Goal: Information Seeking & Learning: Learn about a topic

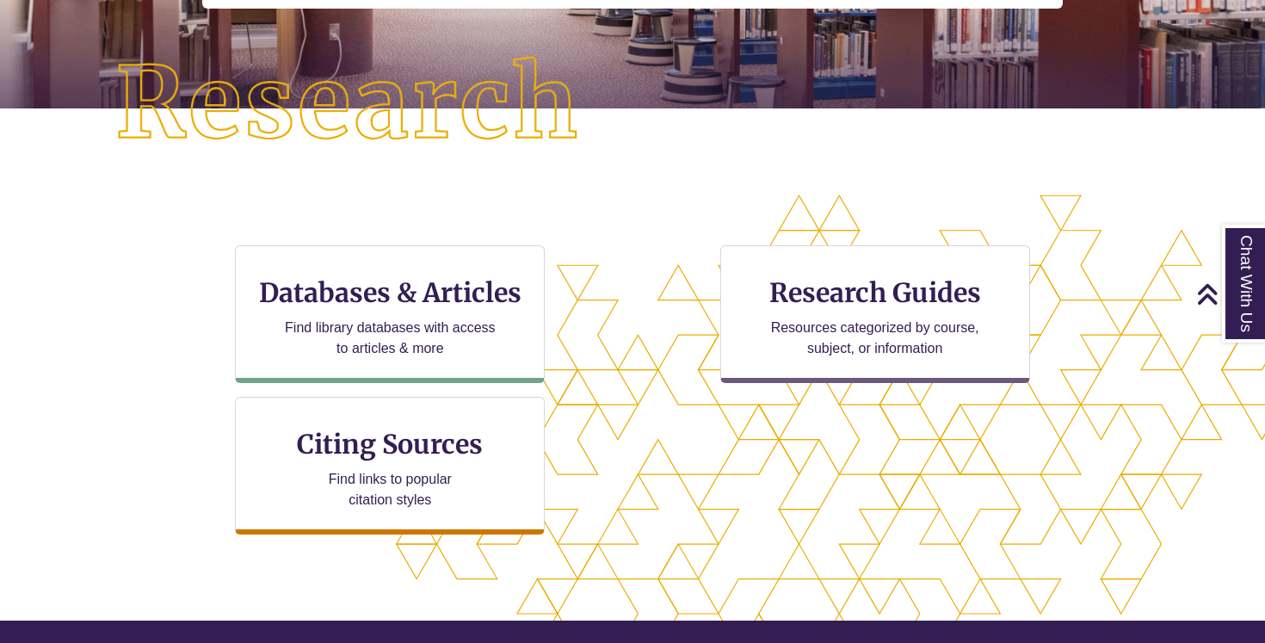
scroll to position [399, 0]
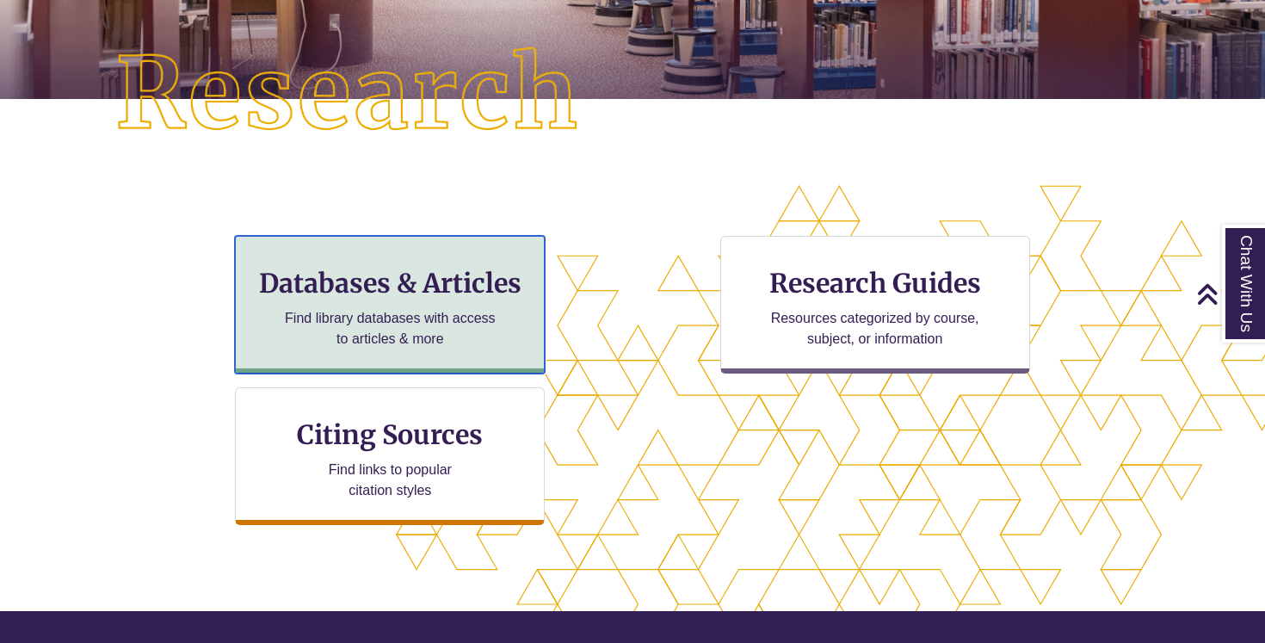
click at [448, 300] on div "Databases & Articles Find library databases with access to articles & more" at bounding box center [390, 305] width 310 height 138
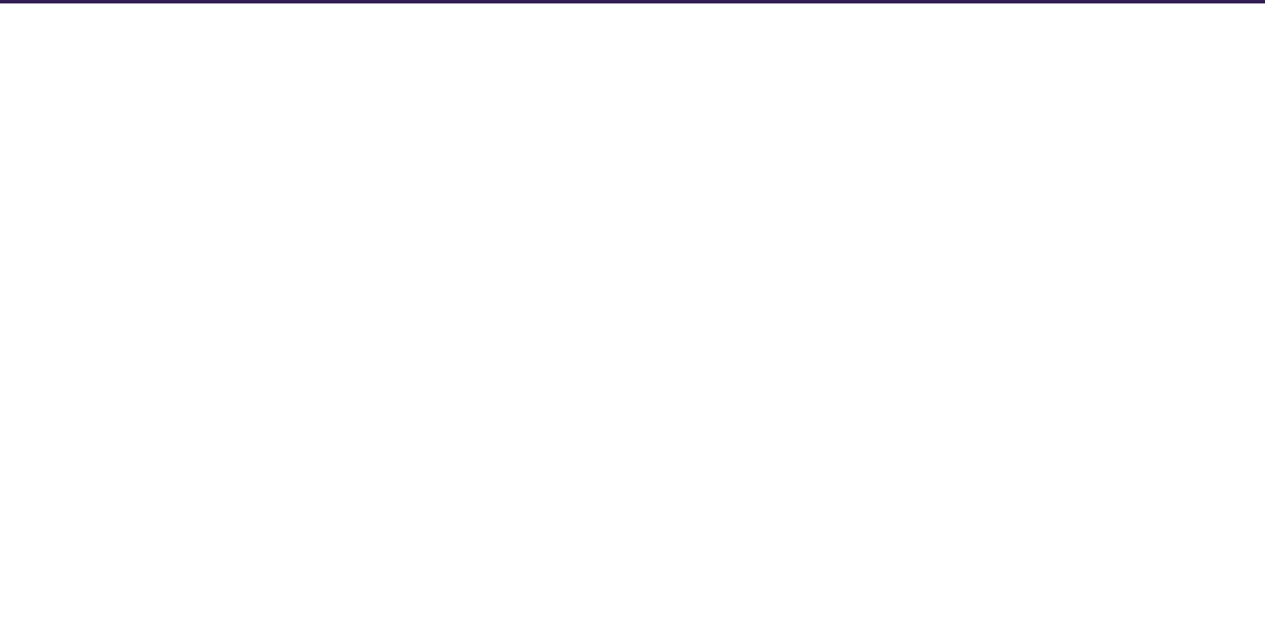
select select "Database Subject Filter"
select select "Database Types Filter"
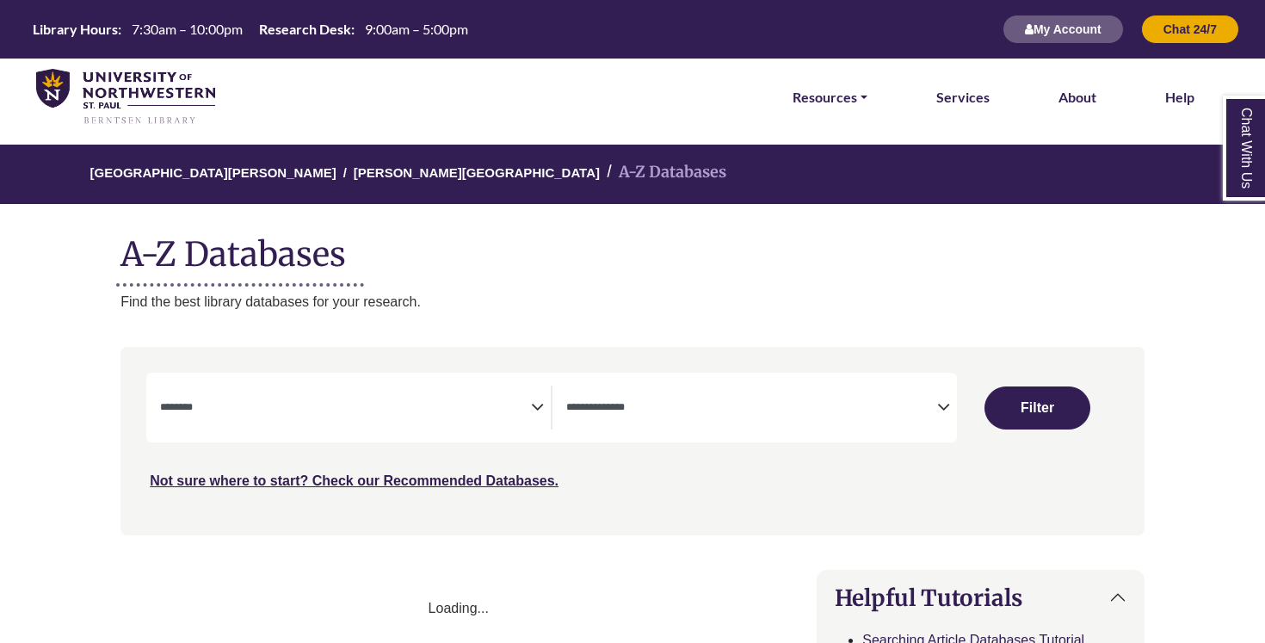
select select "Database Subject Filter"
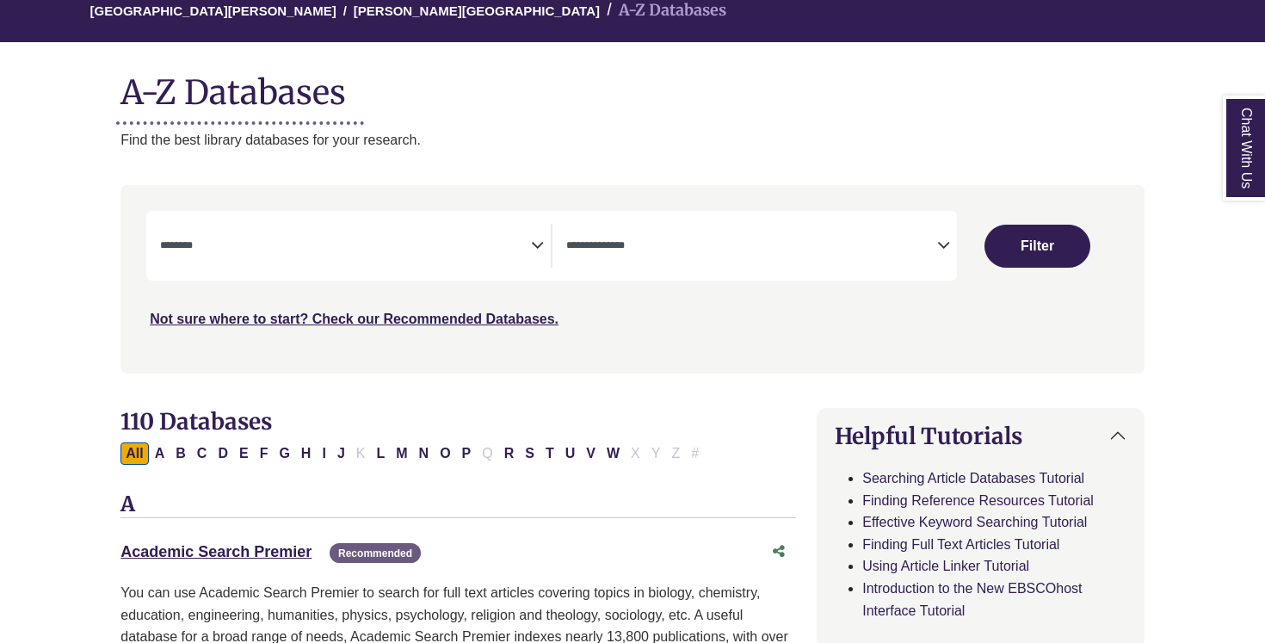
scroll to position [187, 0]
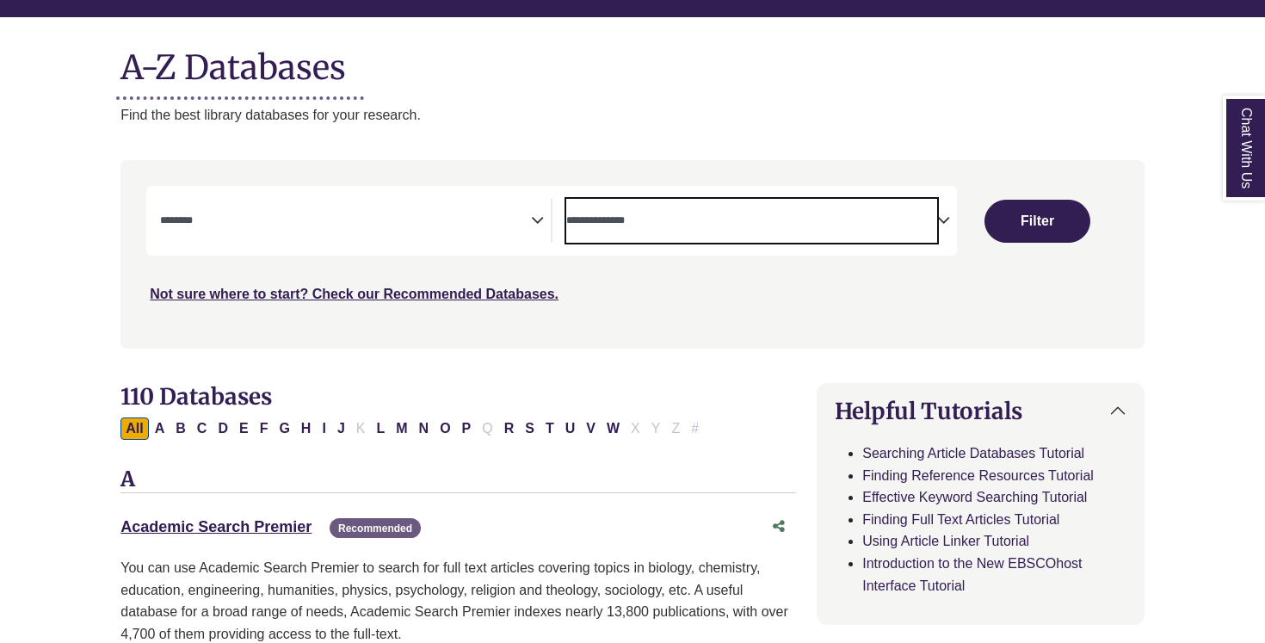
click at [771, 226] on textarea "Search" at bounding box center [751, 222] width 371 height 14
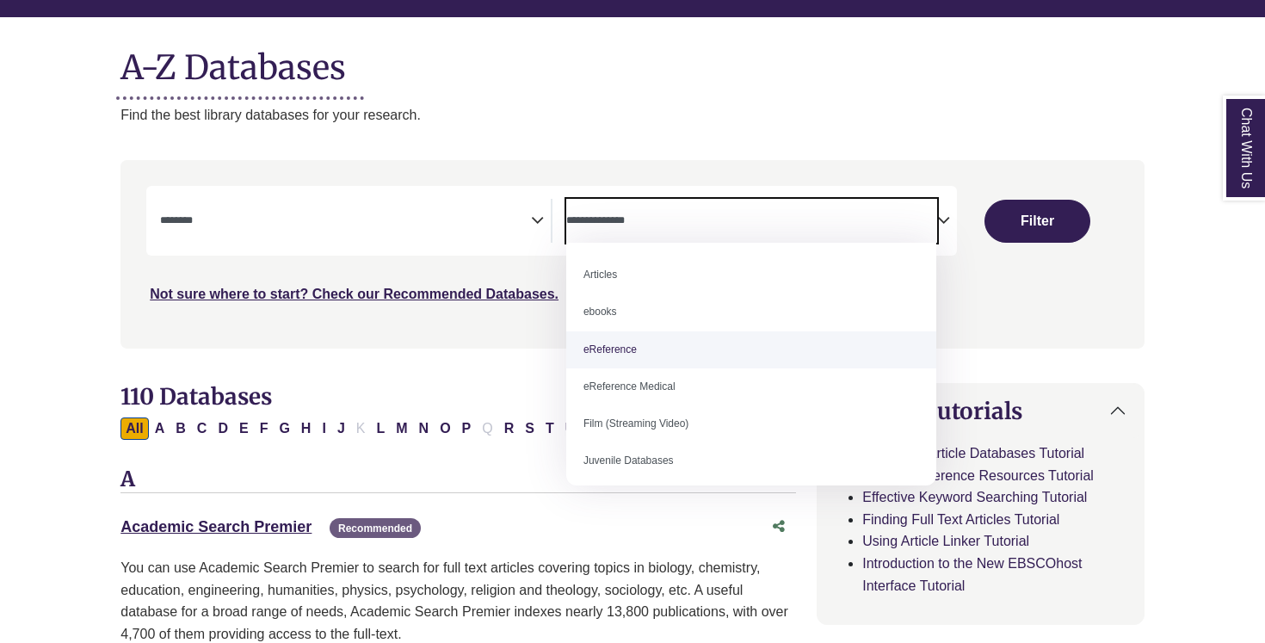
select select "*****"
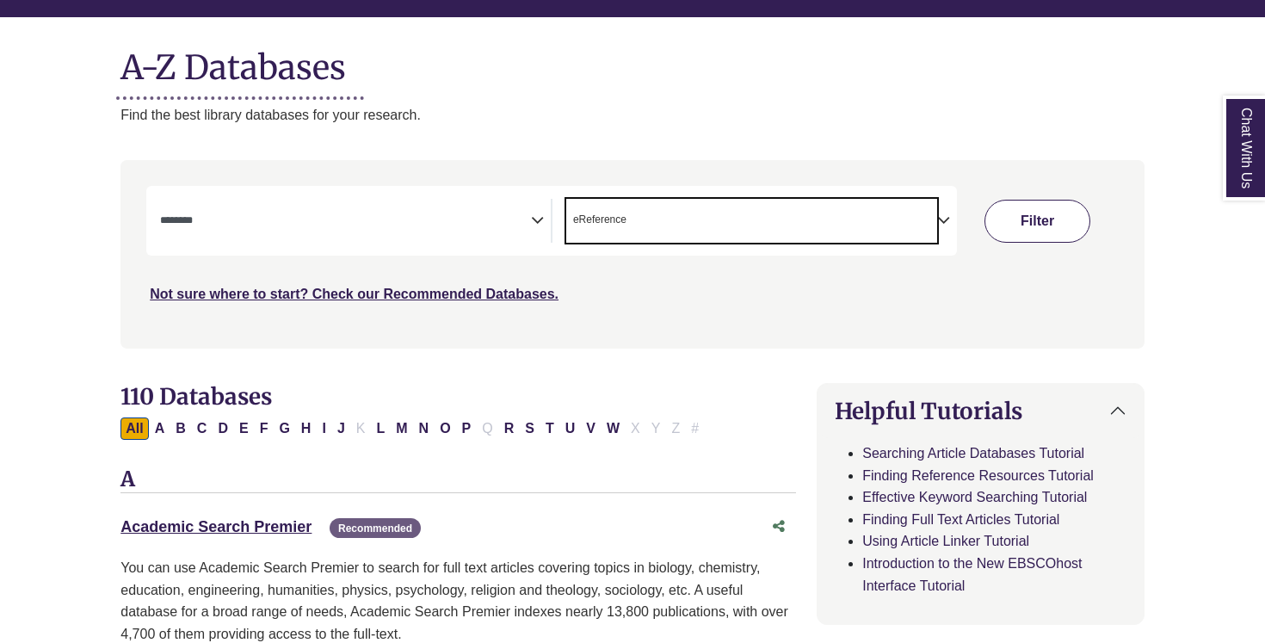
click at [1019, 220] on button "Filter" at bounding box center [1038, 221] width 106 height 43
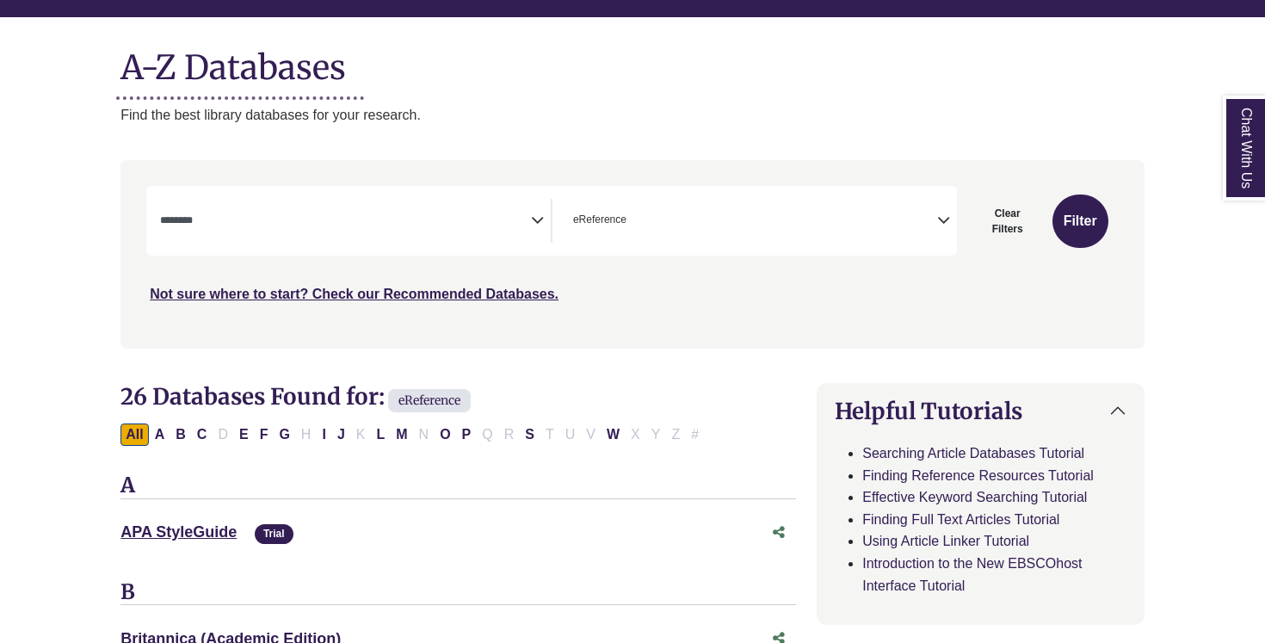
click at [477, 239] on span "Search filters" at bounding box center [345, 221] width 371 height 44
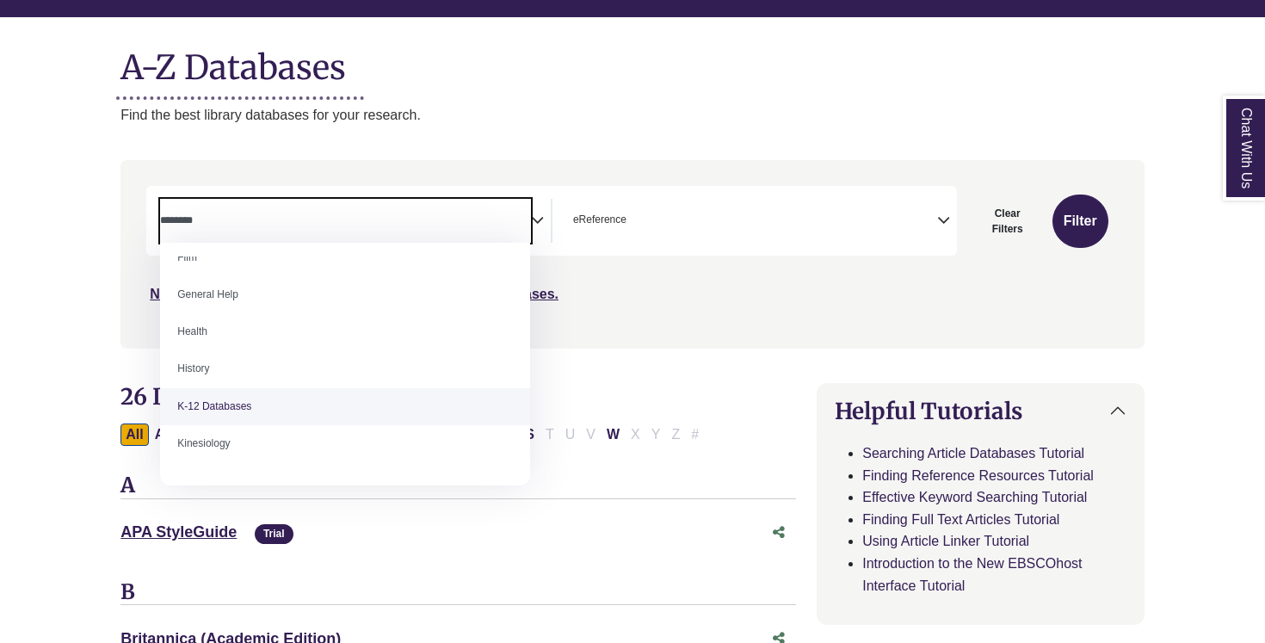
scroll to position [746, 0]
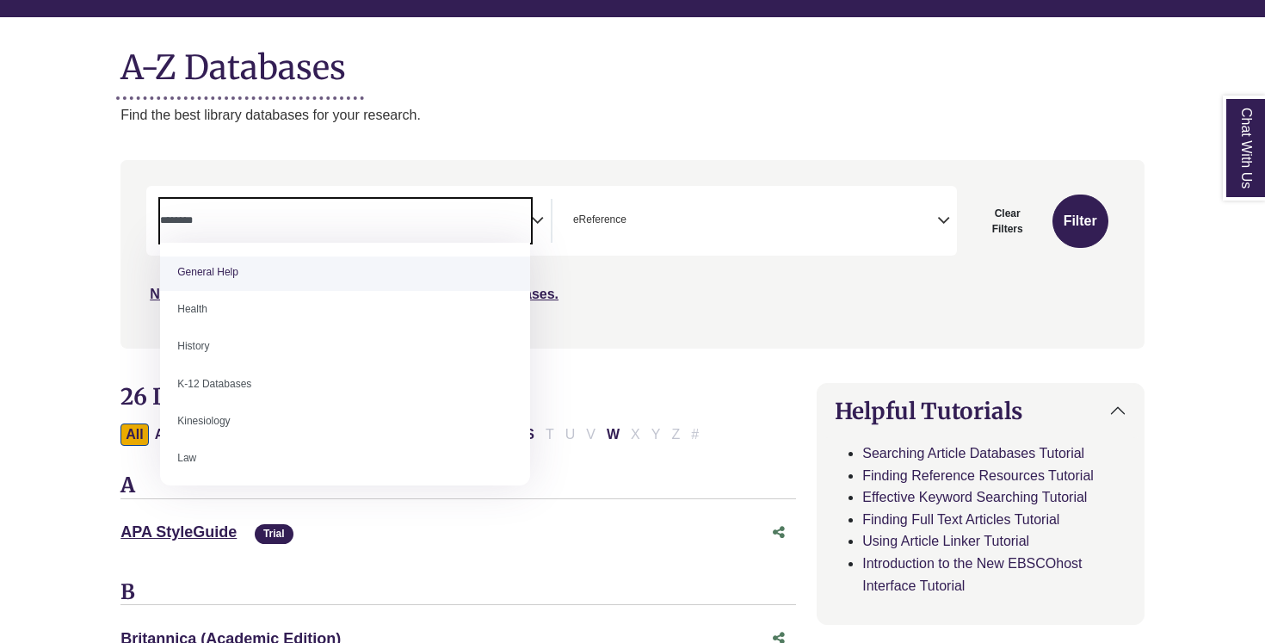
select select "*****"
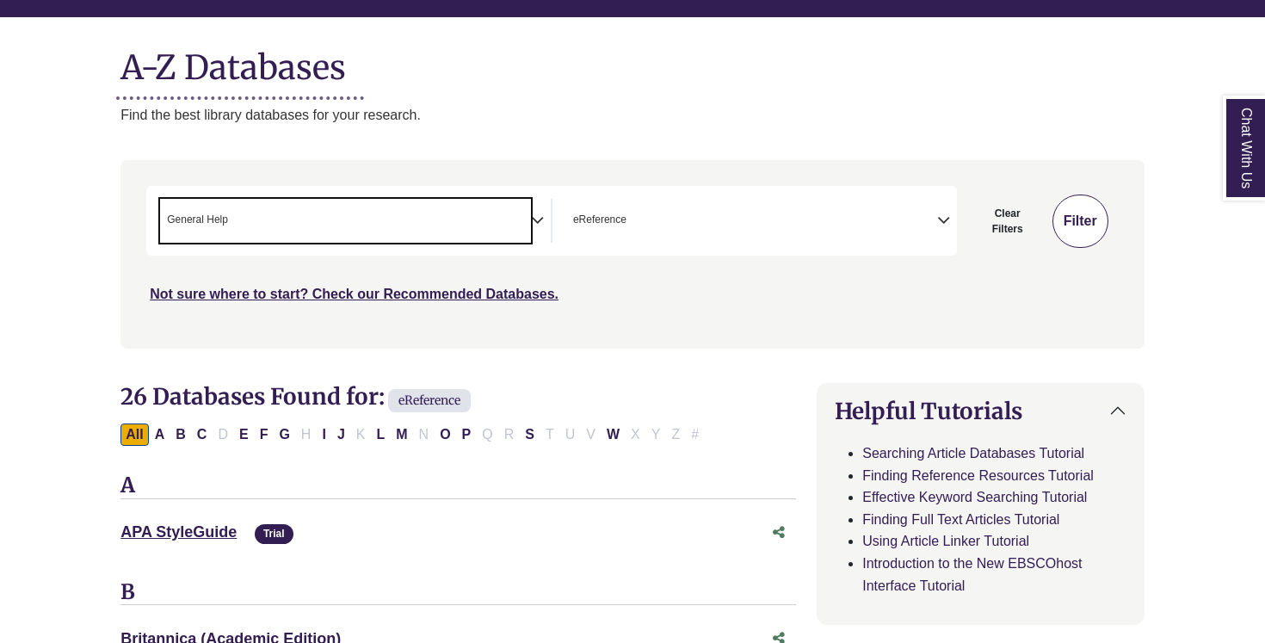
click at [1079, 236] on button "Filter" at bounding box center [1081, 221] width 56 height 53
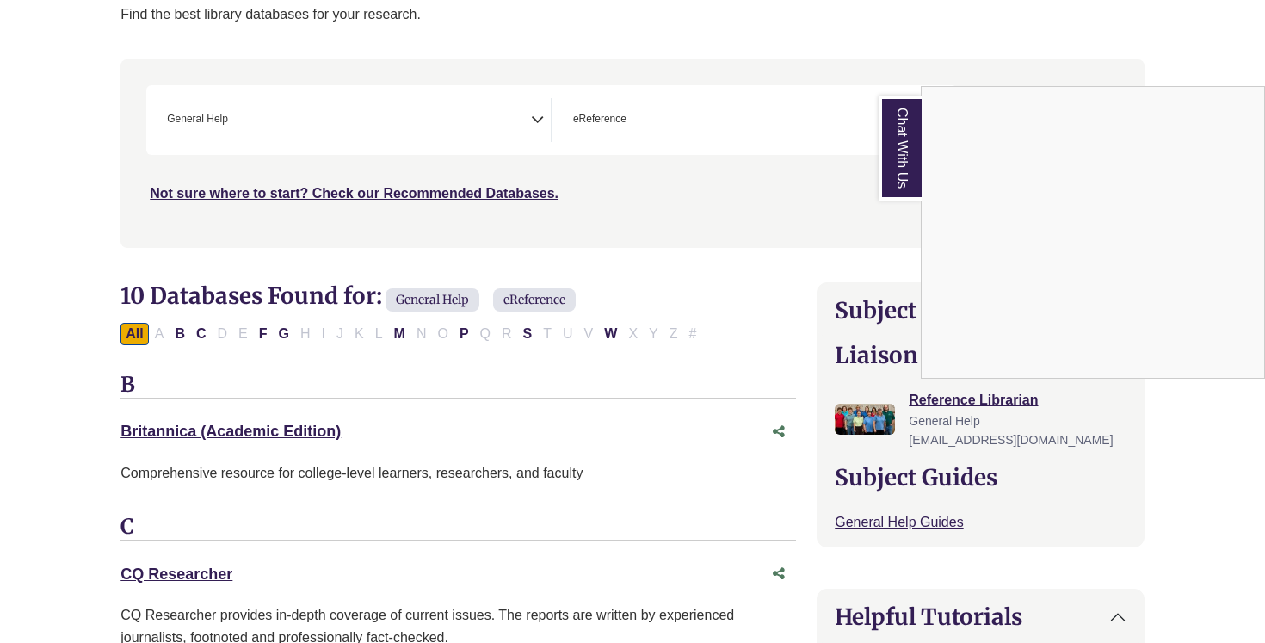
scroll to position [274, 0]
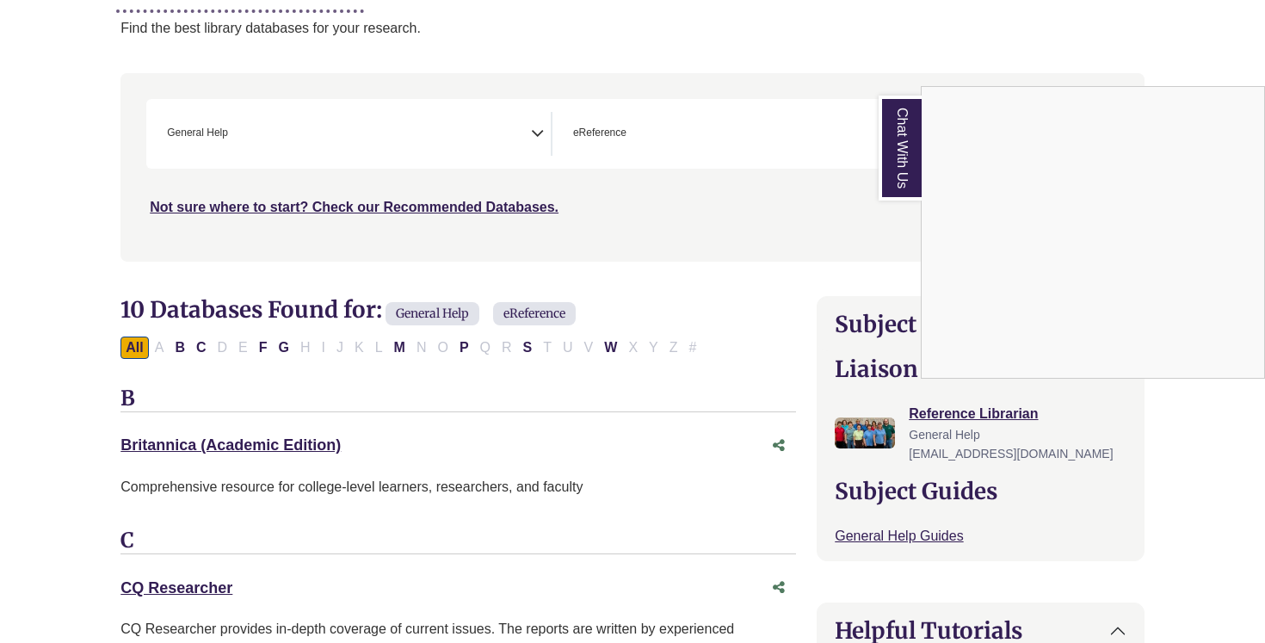
click at [458, 115] on div "Chat With Us" at bounding box center [632, 321] width 1265 height 643
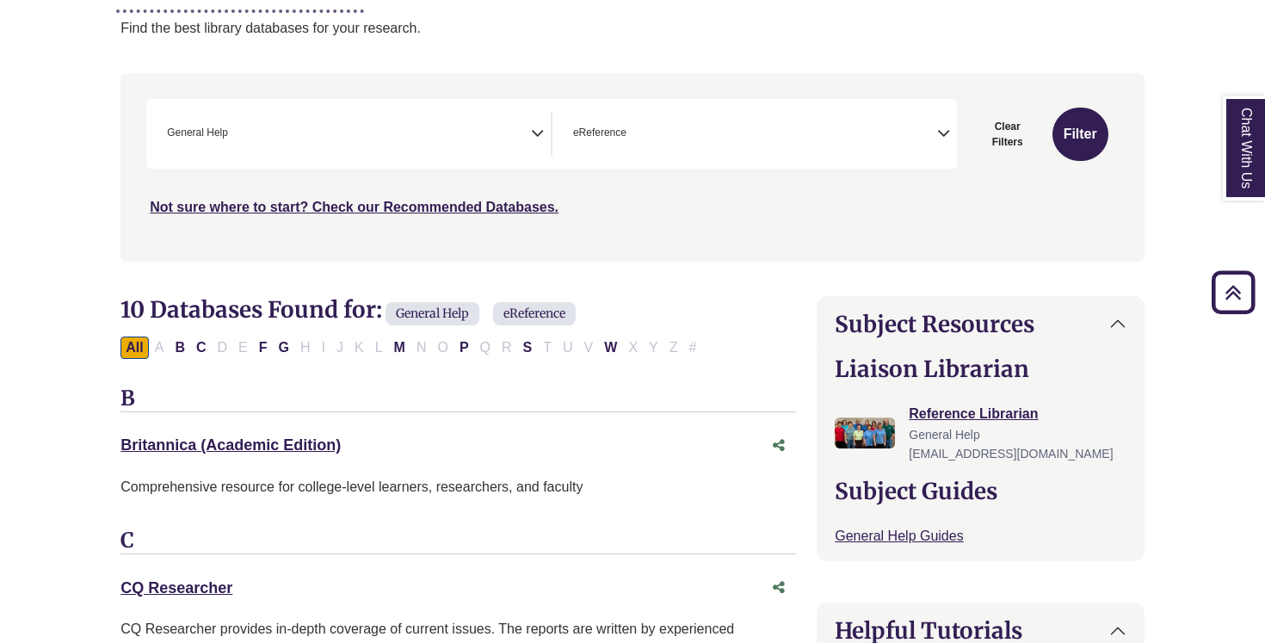
click at [516, 134] on span "× General Help" at bounding box center [345, 134] width 371 height 44
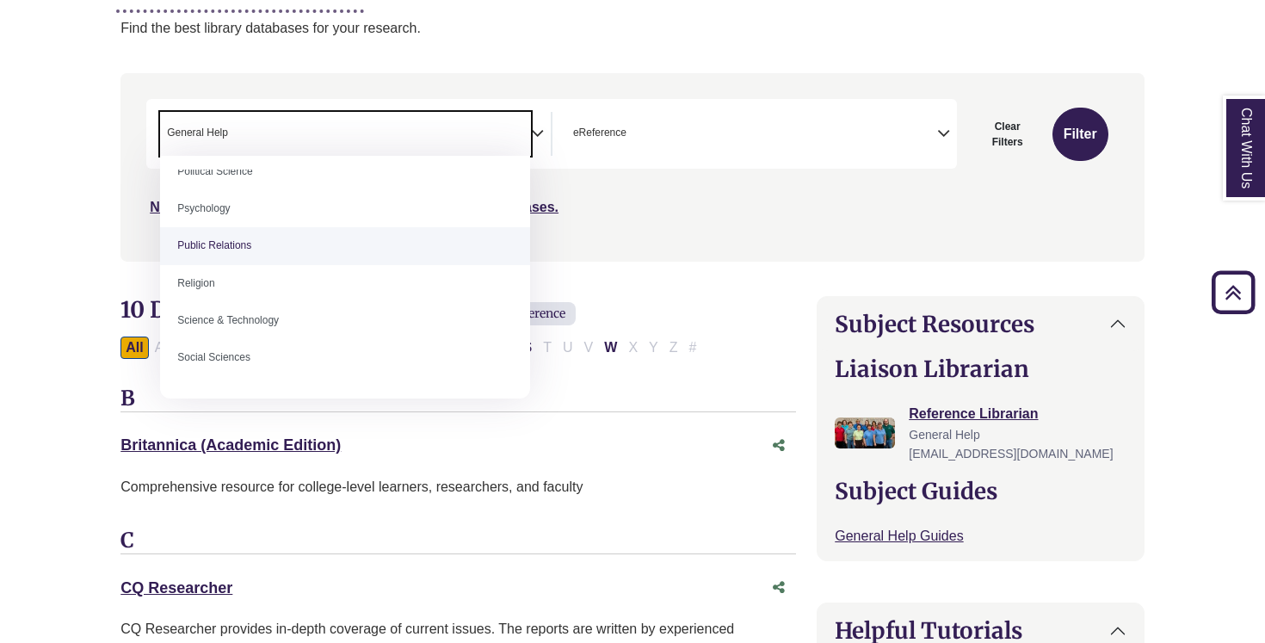
scroll to position [1354, 0]
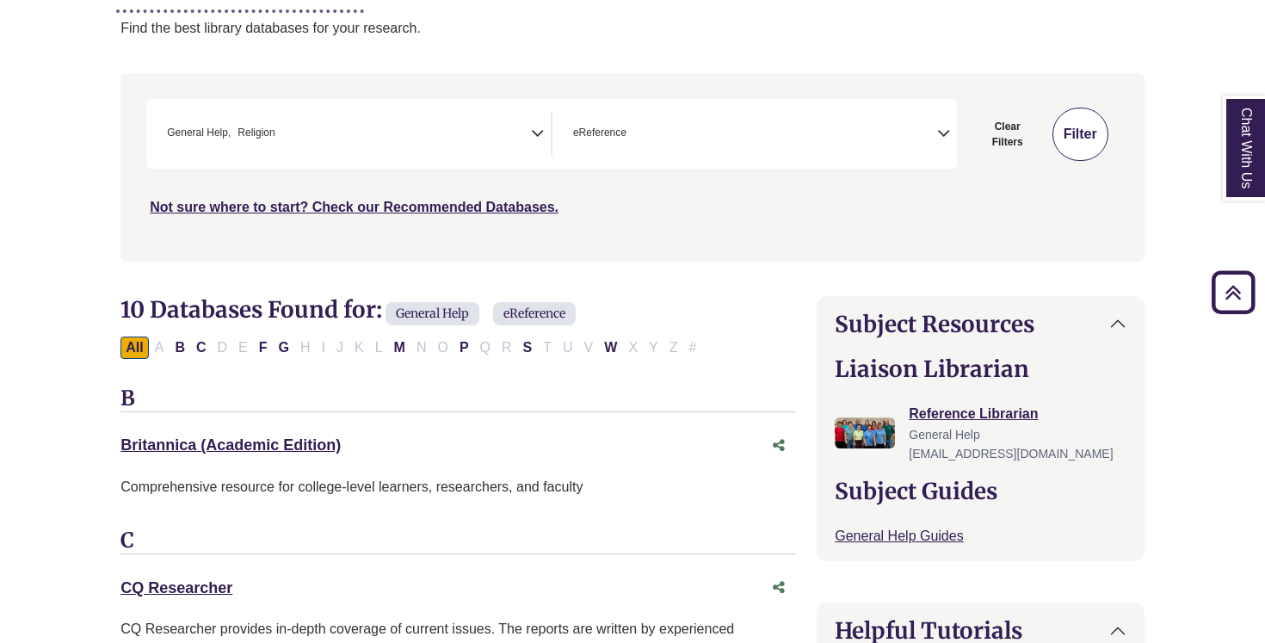
click at [1084, 117] on button "Filter" at bounding box center [1081, 134] width 56 height 53
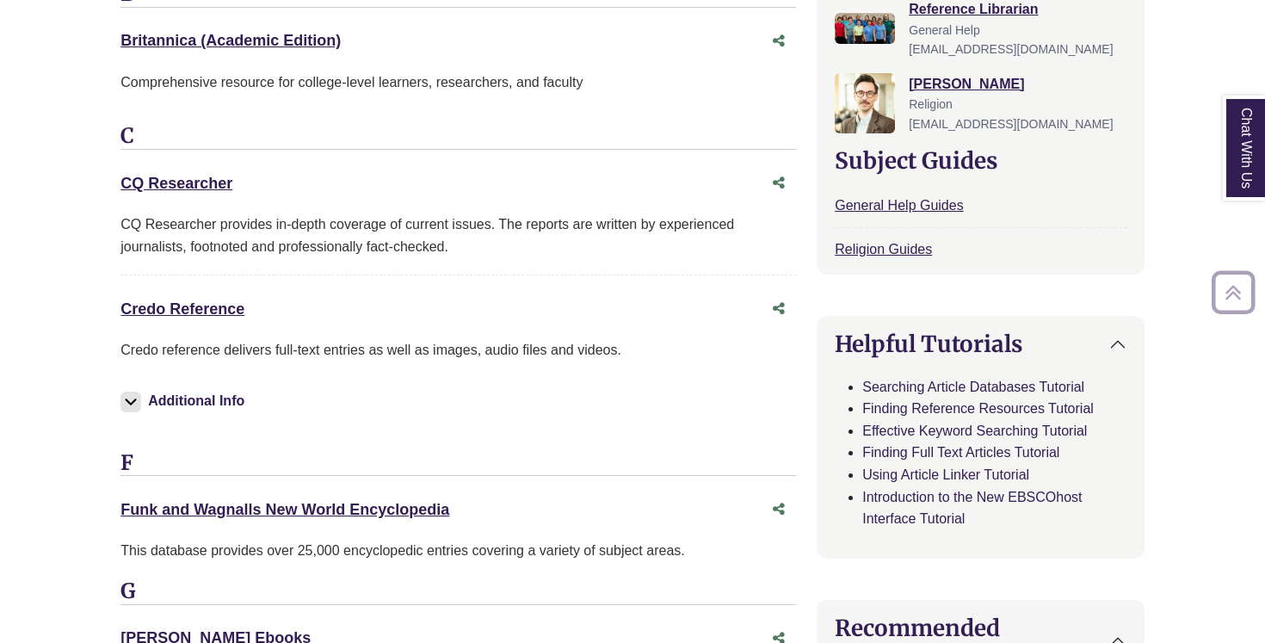
scroll to position [679, 0]
click at [212, 305] on link "Credo Reference This link opens in a new window" at bounding box center [183, 308] width 124 height 17
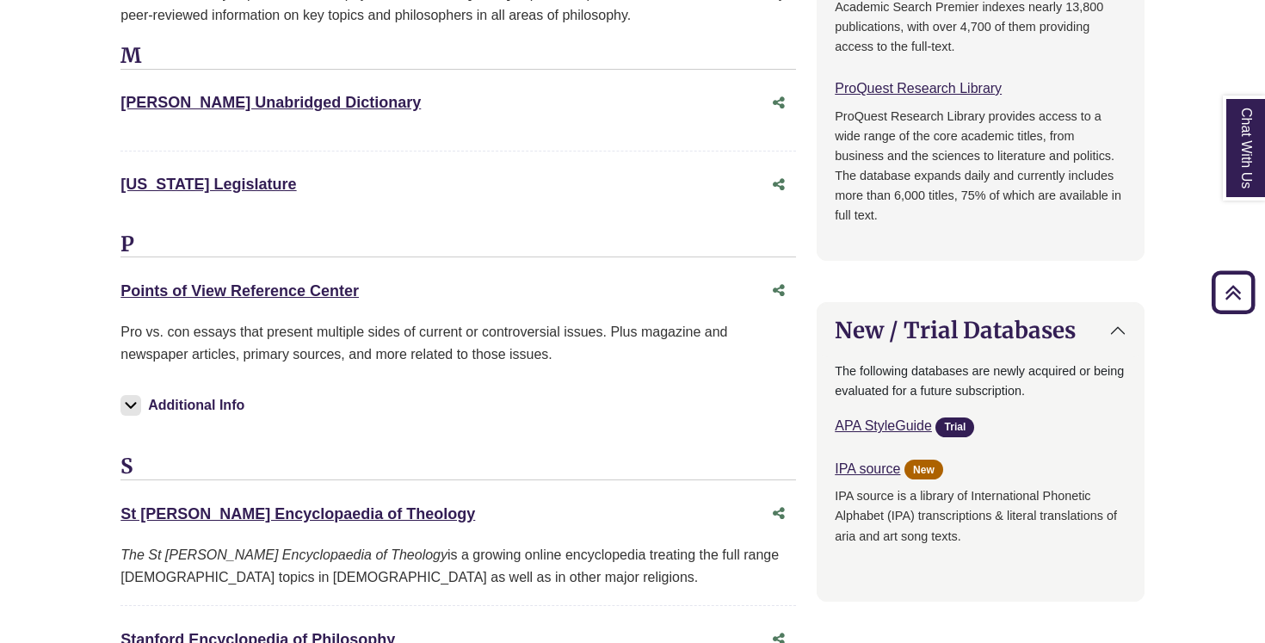
scroll to position [1532, 0]
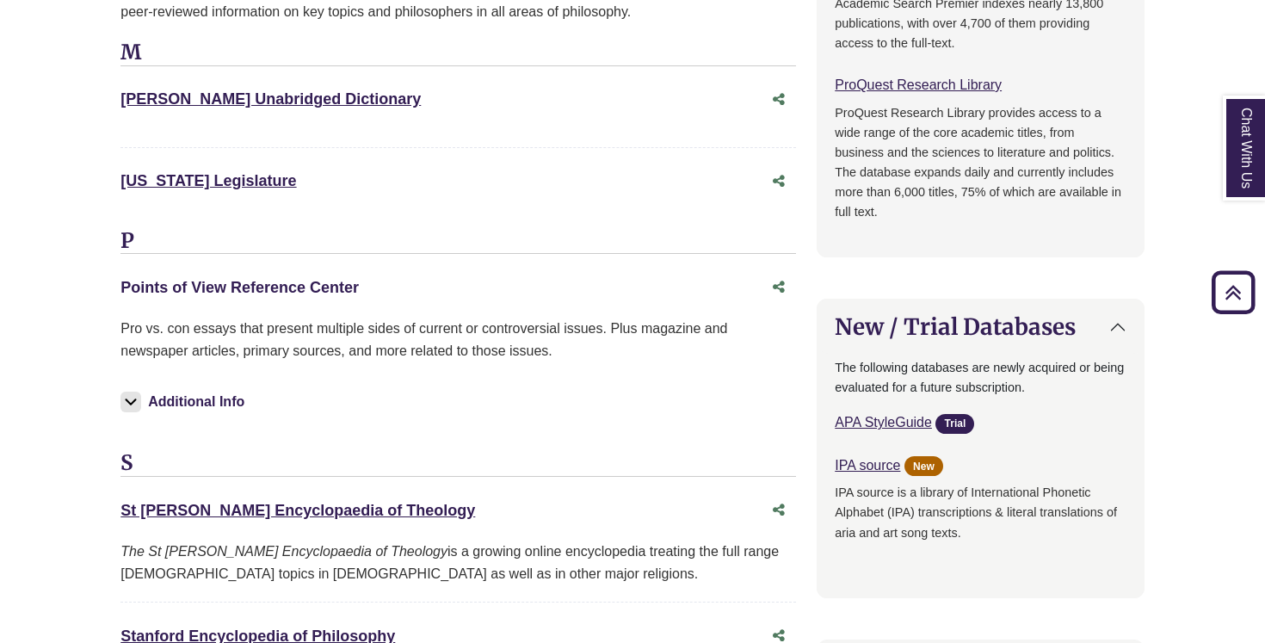
click at [260, 294] on link "Points of View Reference Center This link opens in a new window" at bounding box center [240, 287] width 238 height 17
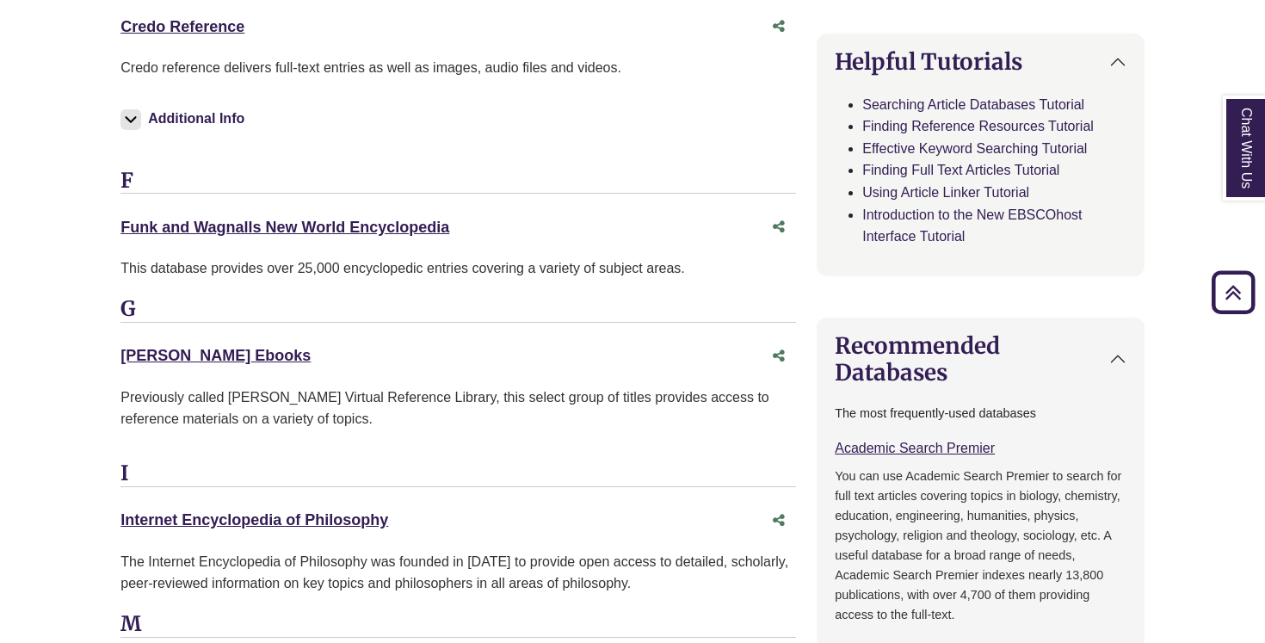
scroll to position [0, 0]
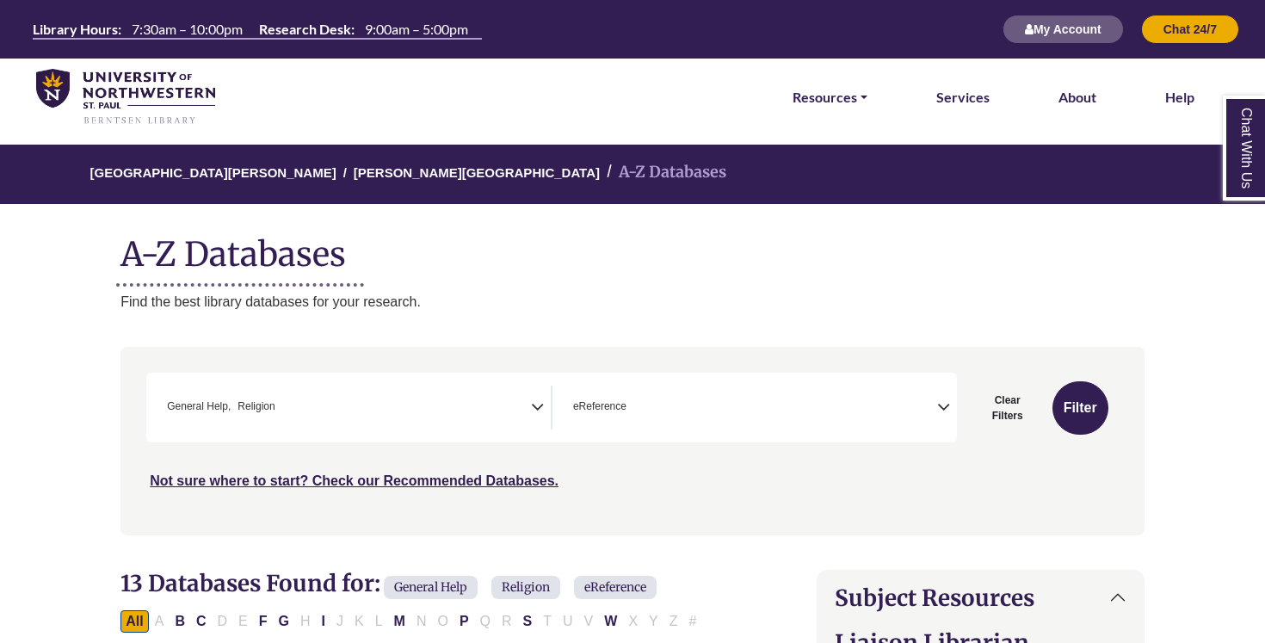
click at [212, 32] on span "7:30am – 10:00pm" at bounding box center [187, 29] width 111 height 16
click at [46, 82] on img at bounding box center [125, 97] width 179 height 57
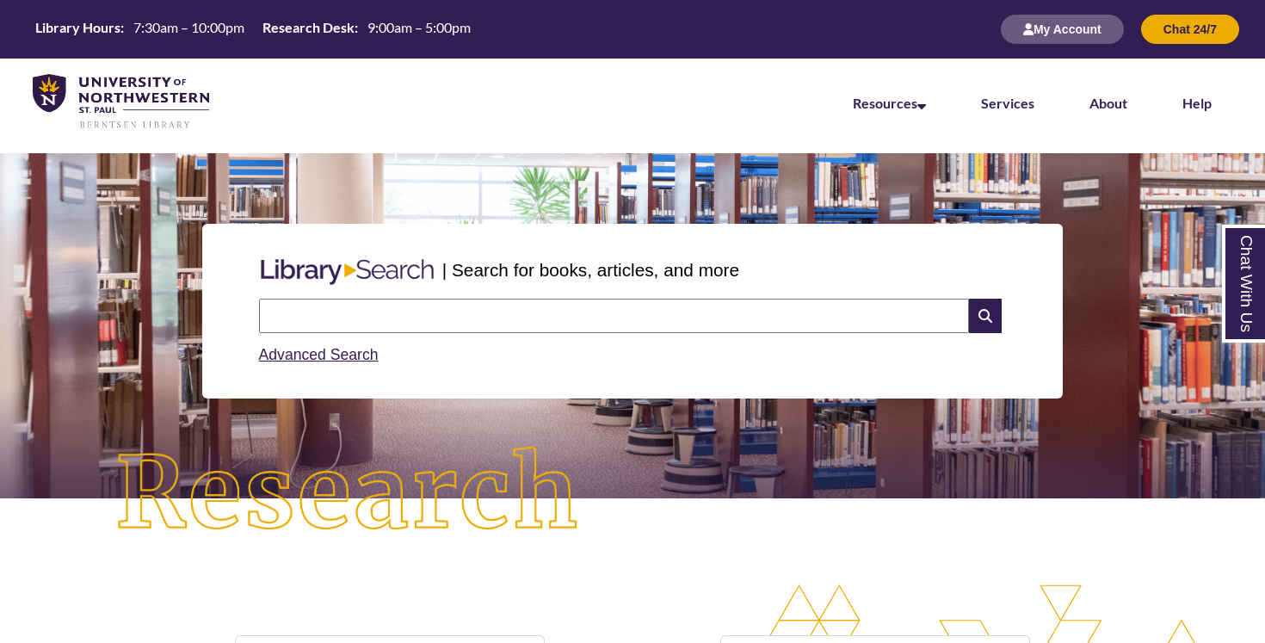
click at [555, 321] on input "text" at bounding box center [614, 316] width 710 height 34
type input "*"
type input "**********"
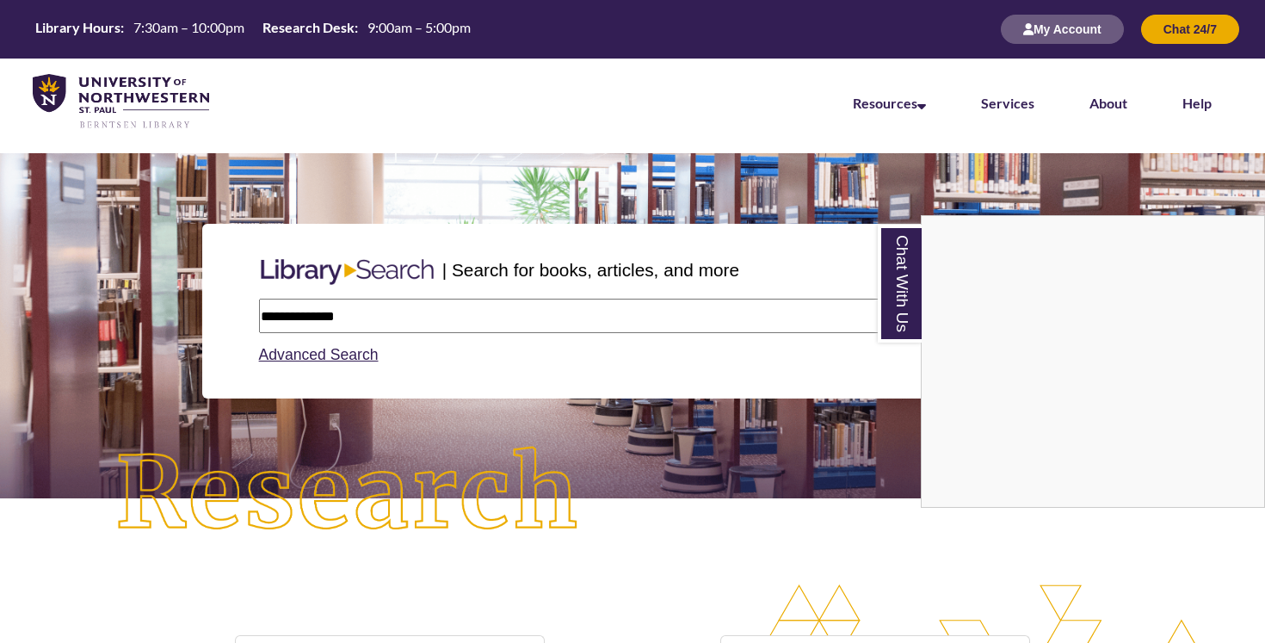
click at [430, 320] on div "Chat With Us" at bounding box center [632, 321] width 1265 height 643
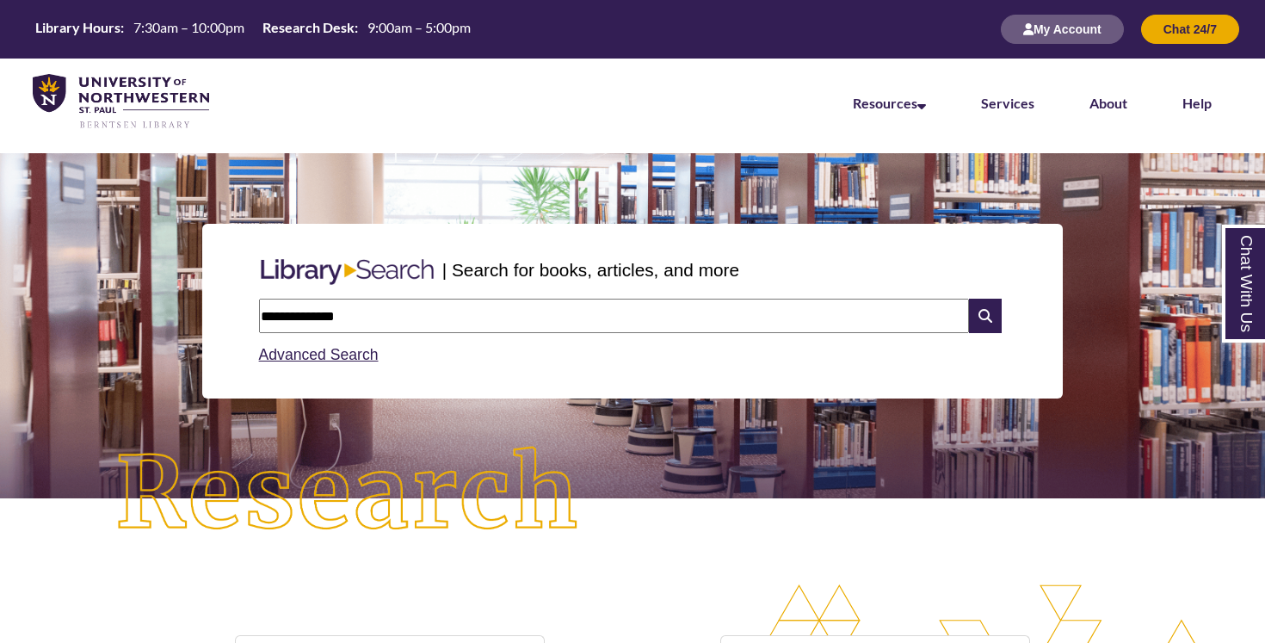
click at [861, 313] on input "**********" at bounding box center [614, 316] width 710 height 34
drag, startPoint x: 818, startPoint y: 320, endPoint x: 197, endPoint y: 315, distance: 620.7
click at [199, 316] on div "**********" at bounding box center [633, 310] width 1240 height 257
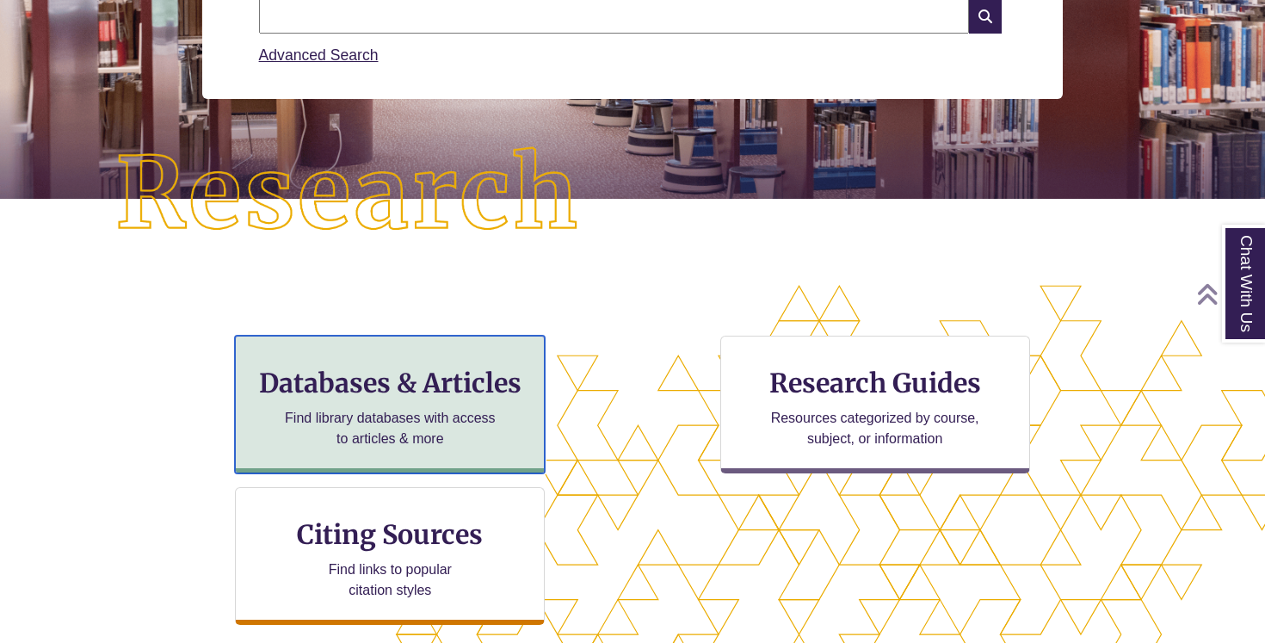
click at [291, 402] on div "Databases & Articles Find library databases with access to articles & more" at bounding box center [390, 405] width 310 height 138
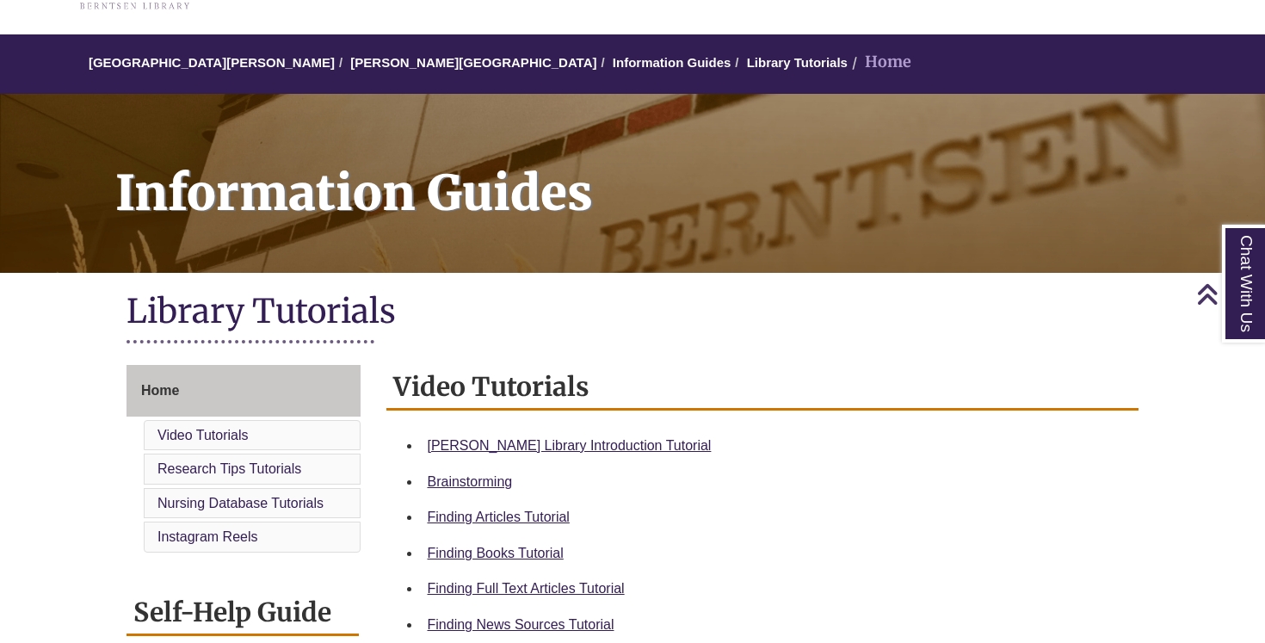
scroll to position [89, 0]
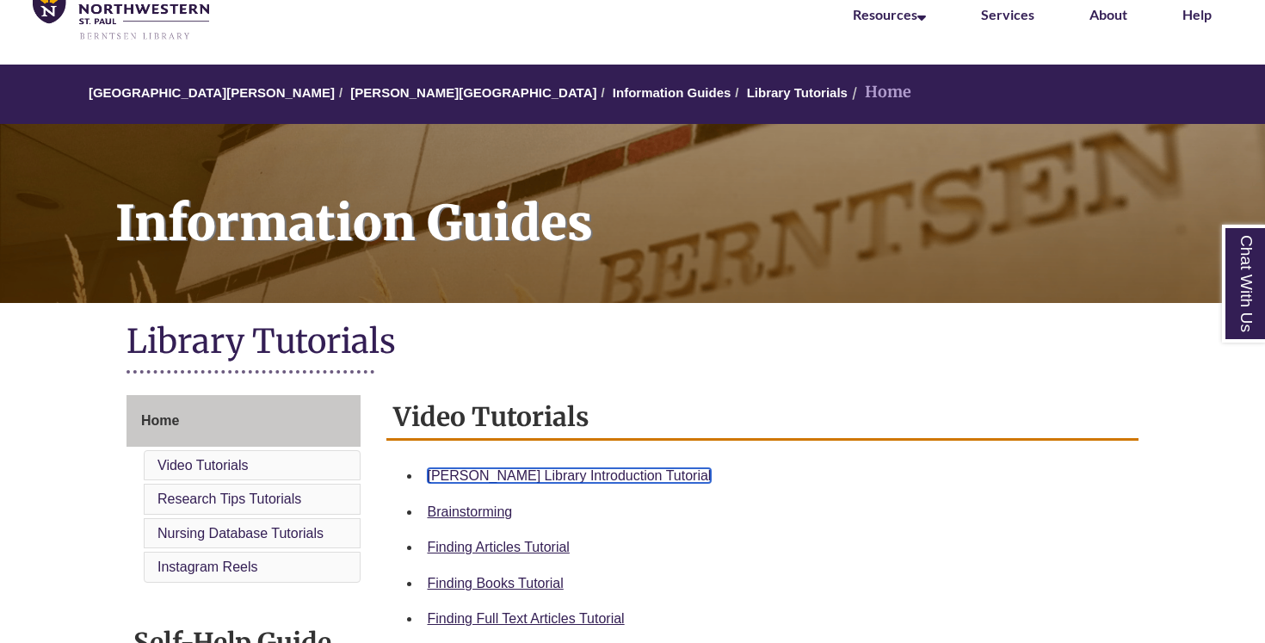
click at [480, 476] on link "Berntsen Library Introduction Tutorial" at bounding box center [570, 475] width 284 height 15
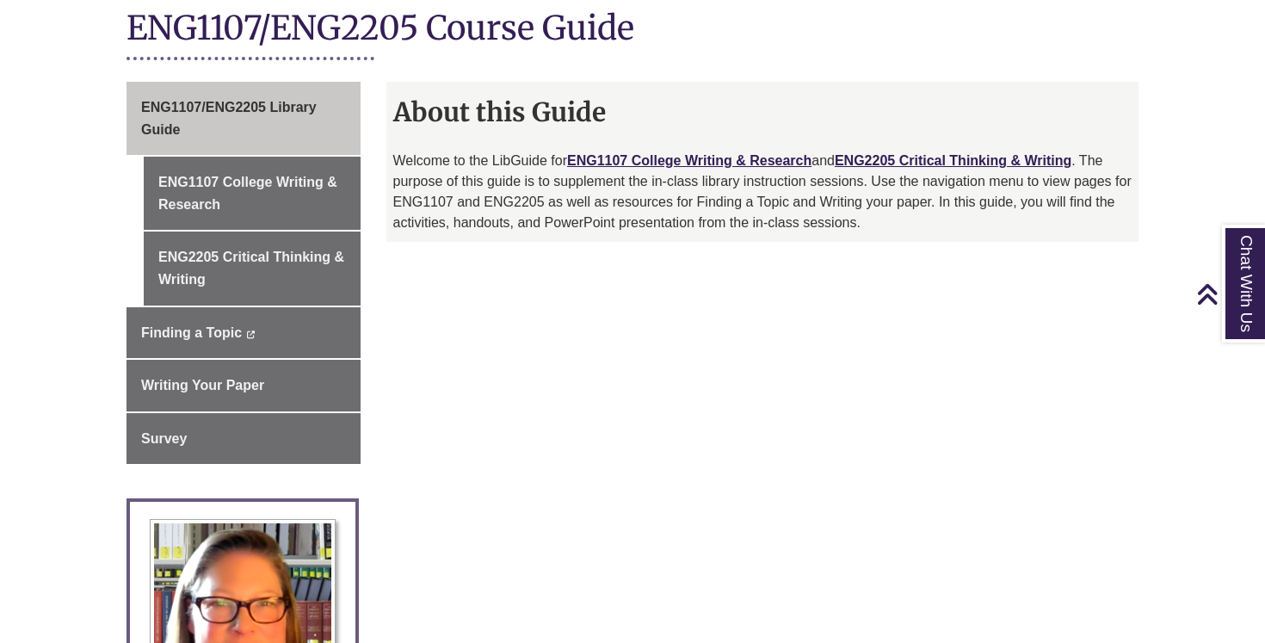
scroll to position [399, 0]
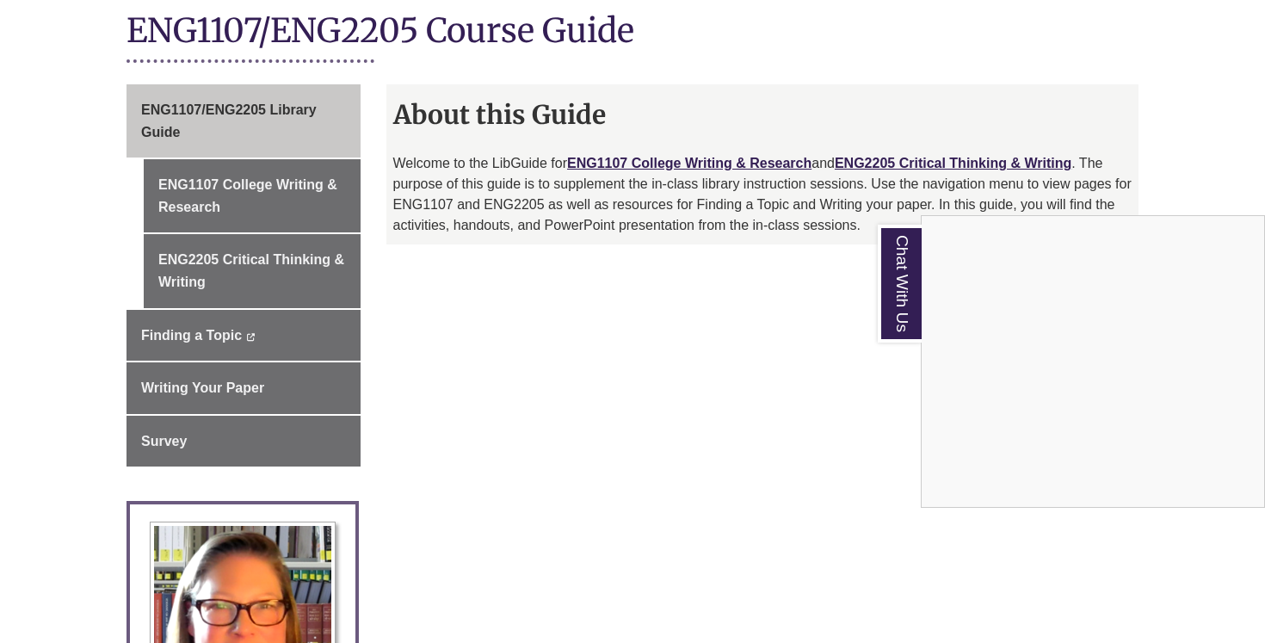
click at [492, 336] on div "Chat With Us" at bounding box center [632, 321] width 1265 height 643
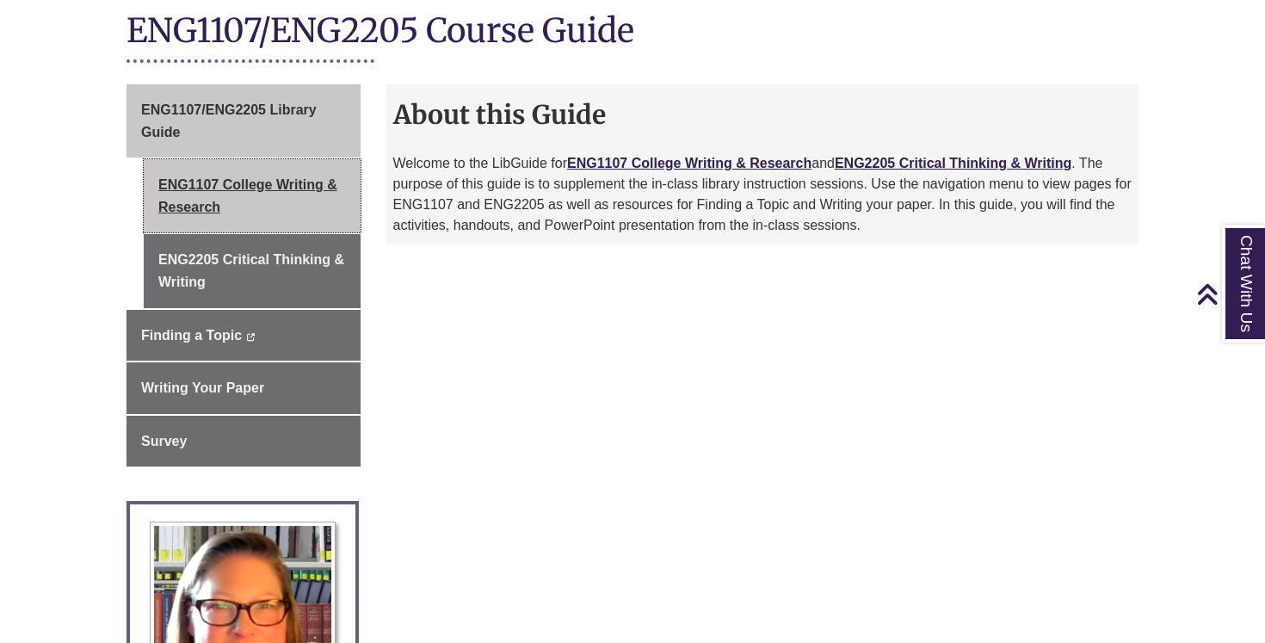
click at [330, 201] on link "ENG1107 College Writing & Research" at bounding box center [252, 195] width 217 height 73
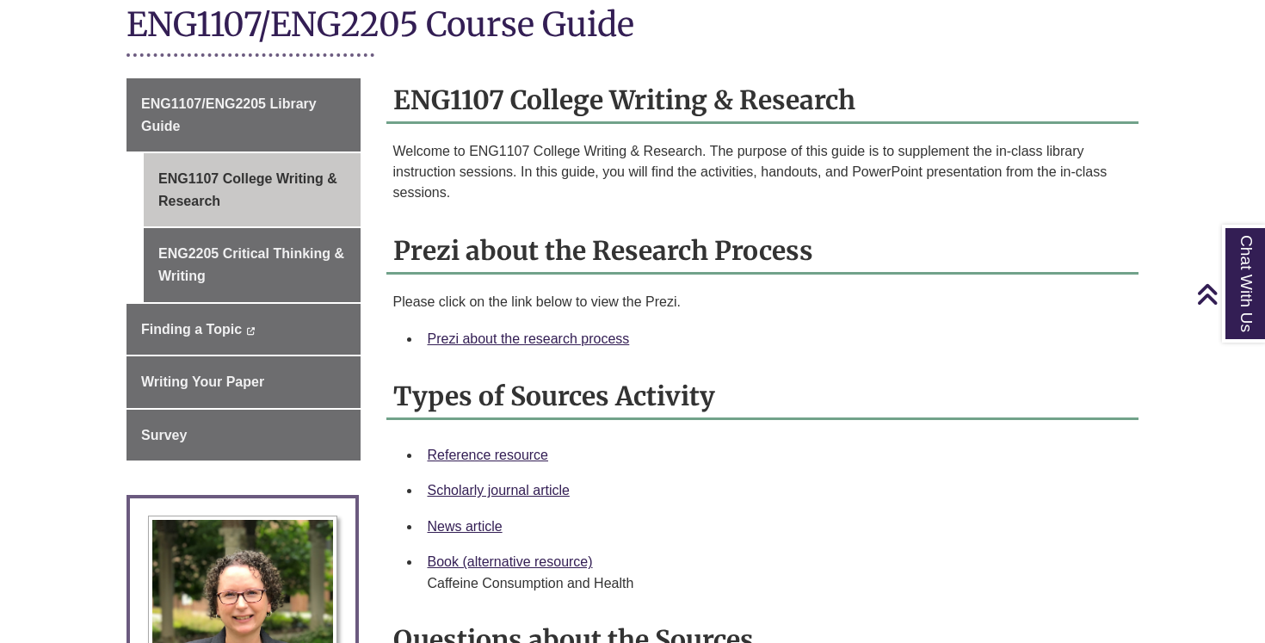
scroll to position [414, 0]
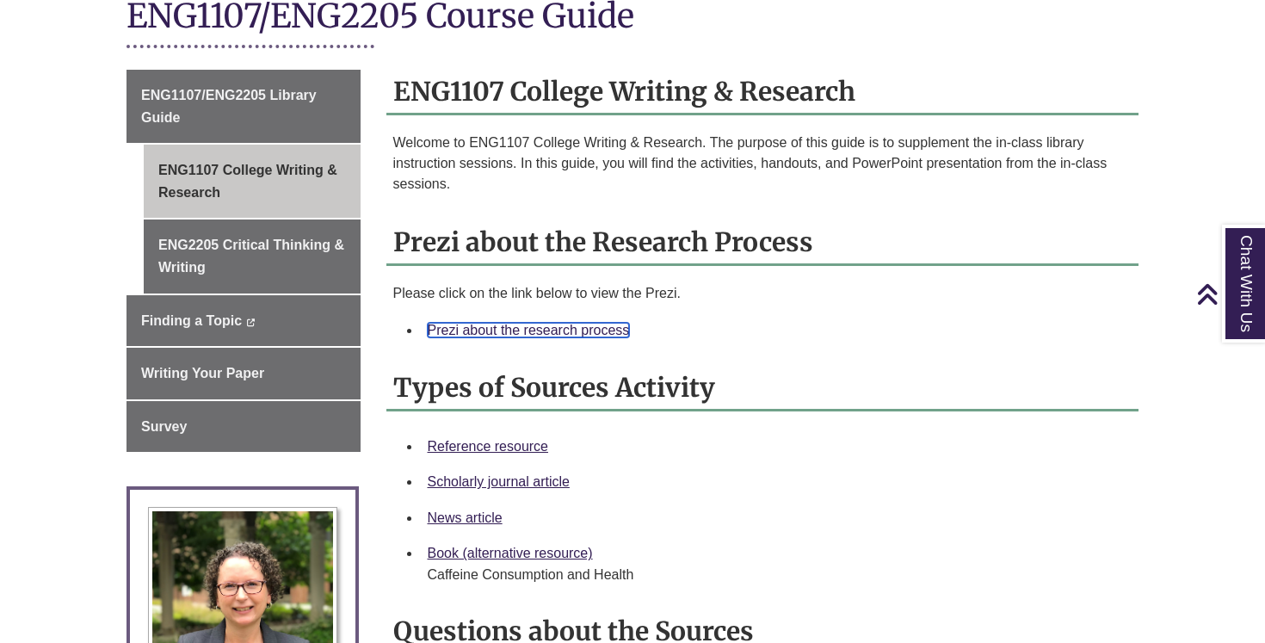
click at [558, 330] on link "Prezi about the research process" at bounding box center [529, 330] width 202 height 15
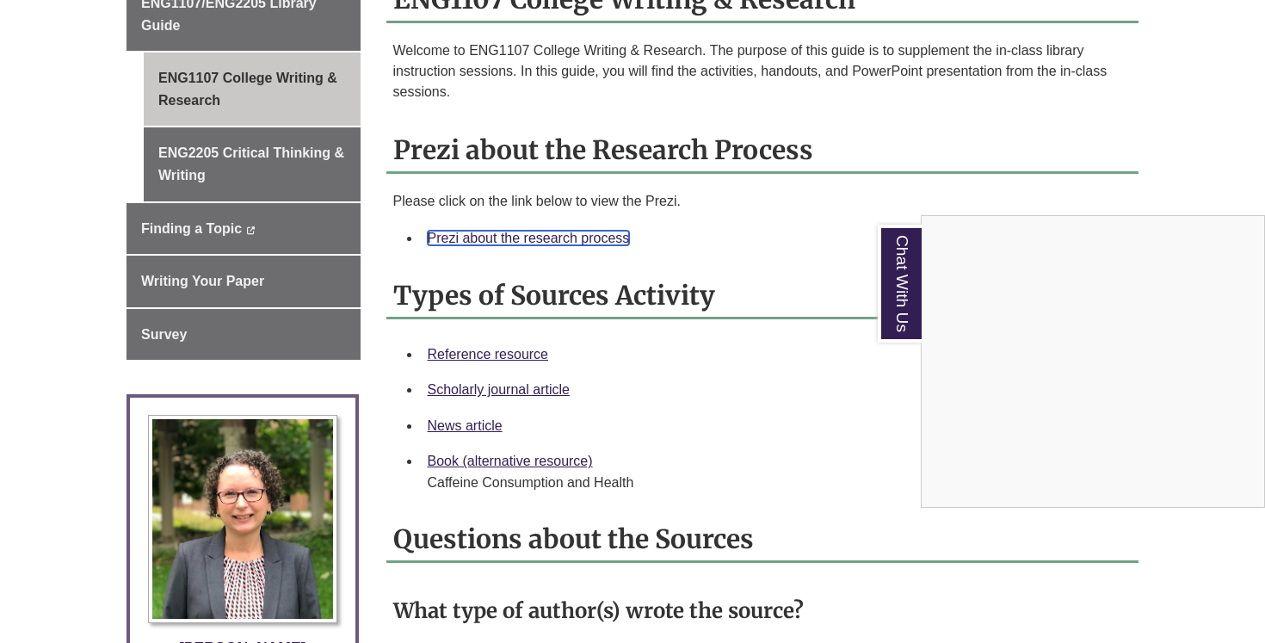
scroll to position [564, 0]
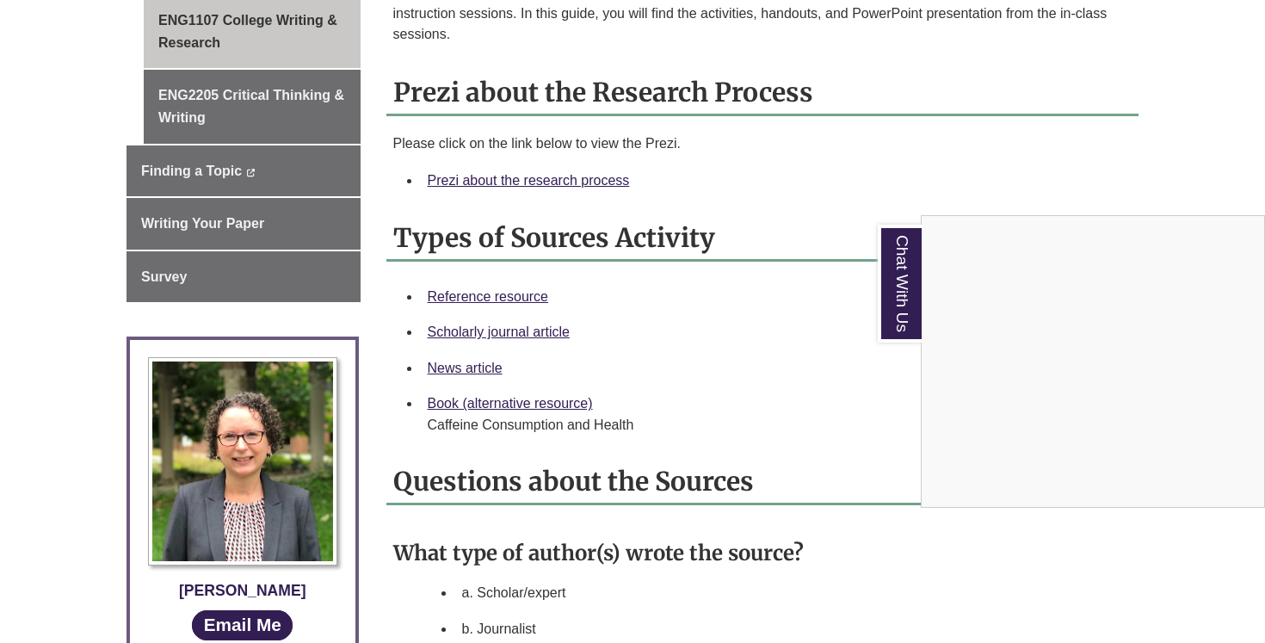
click at [473, 370] on div "Chat With Us" at bounding box center [632, 321] width 1265 height 643
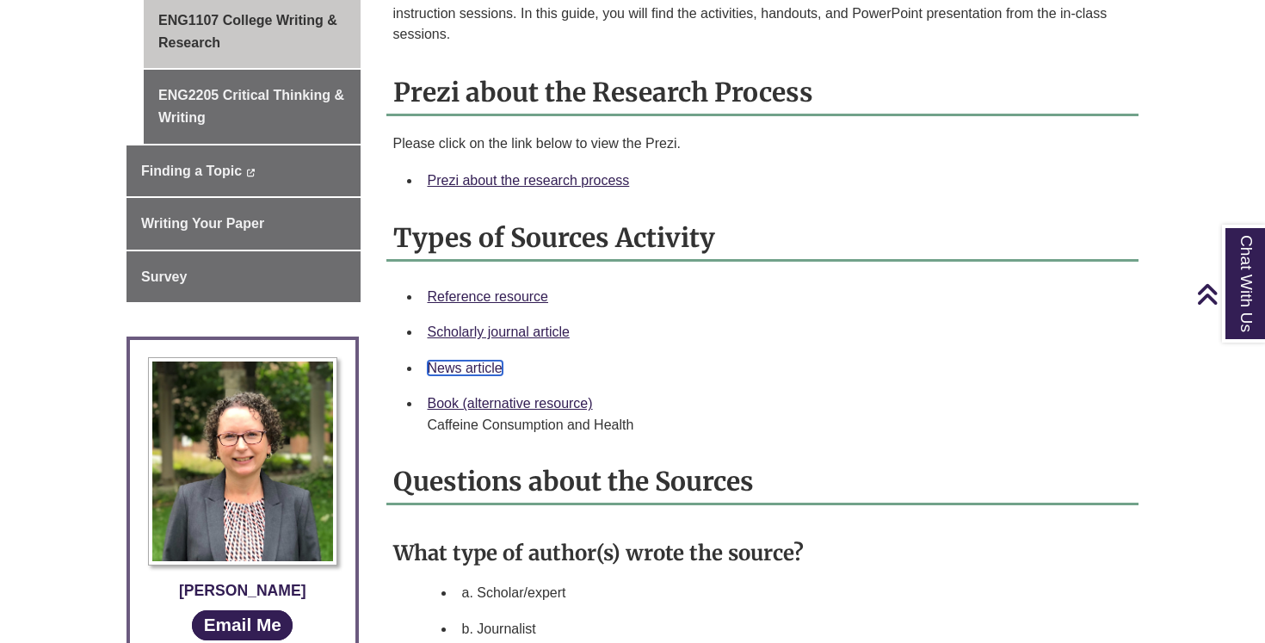
click at [454, 373] on link "News article" at bounding box center [465, 368] width 75 height 15
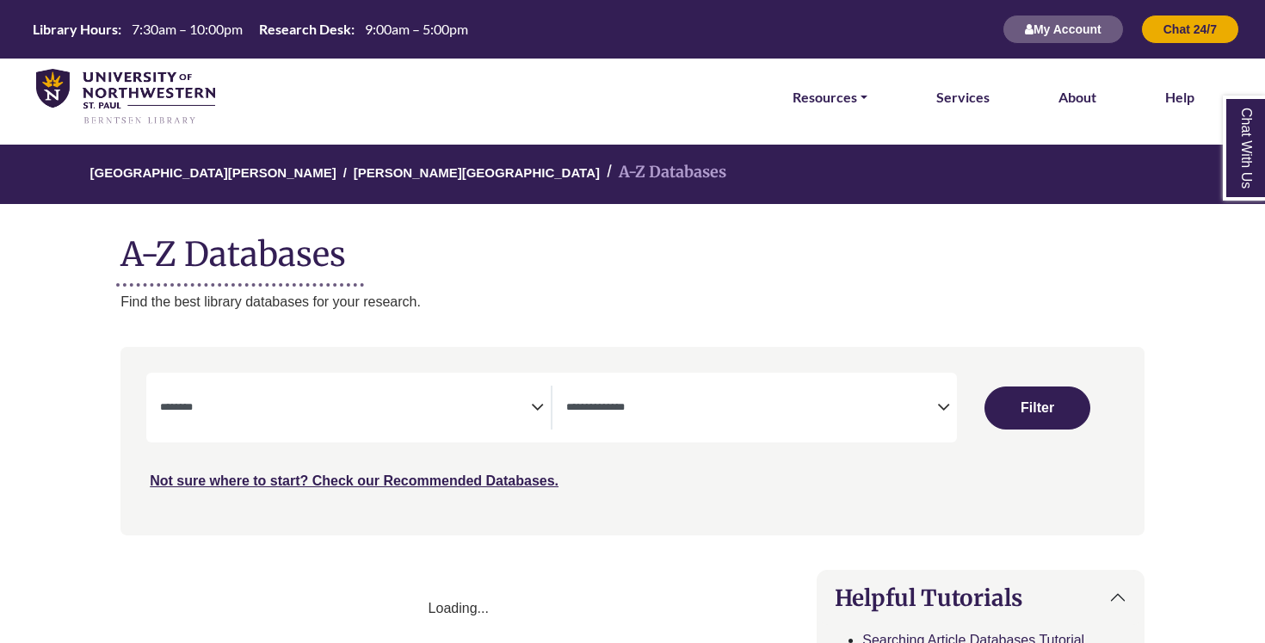
select select "Database Subject Filter"
select select "Database Types Filter"
select select "Database Subject Filter"
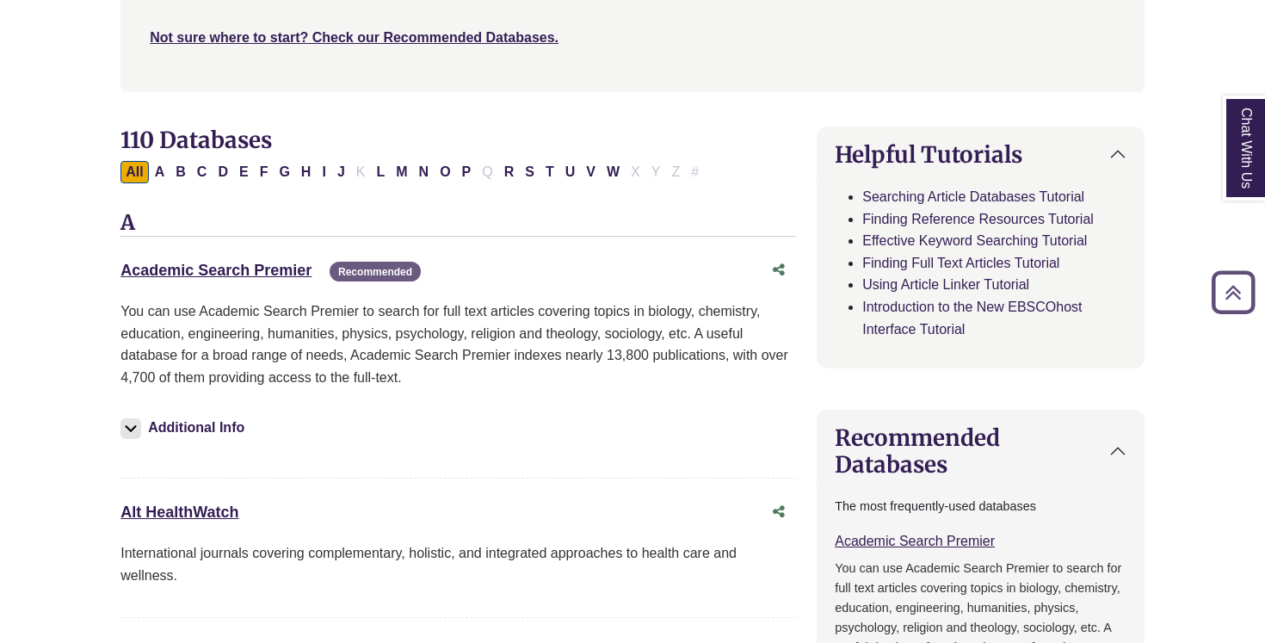
scroll to position [257, 0]
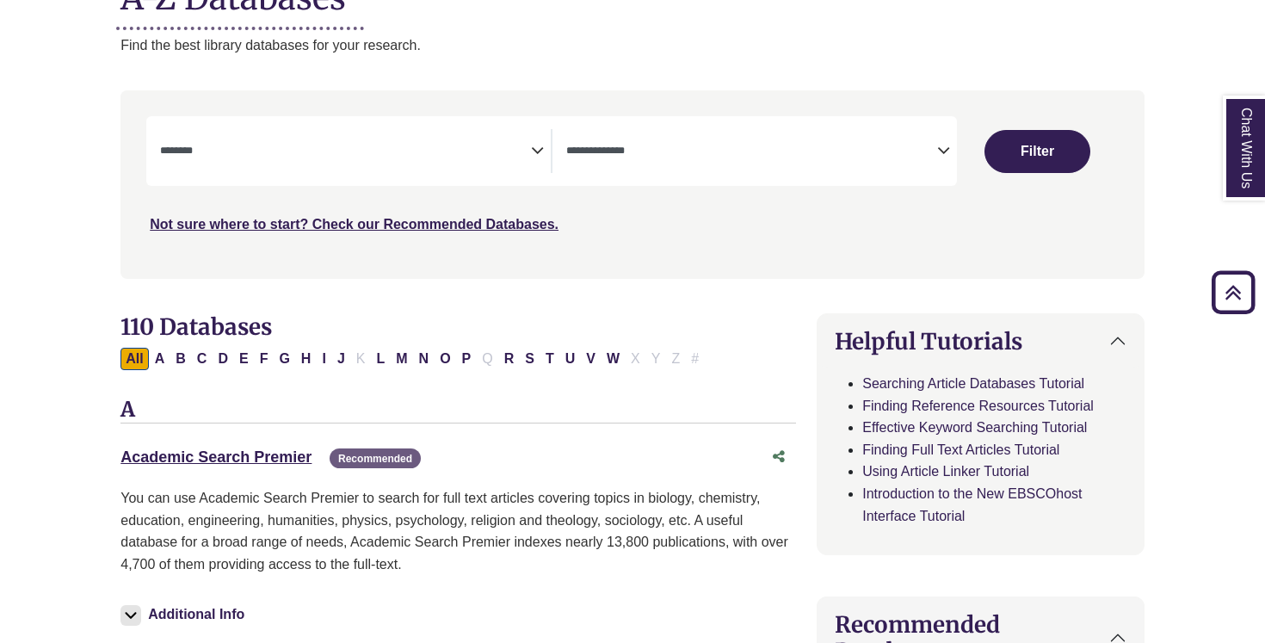
click at [503, 135] on span "Search filters" at bounding box center [345, 151] width 371 height 44
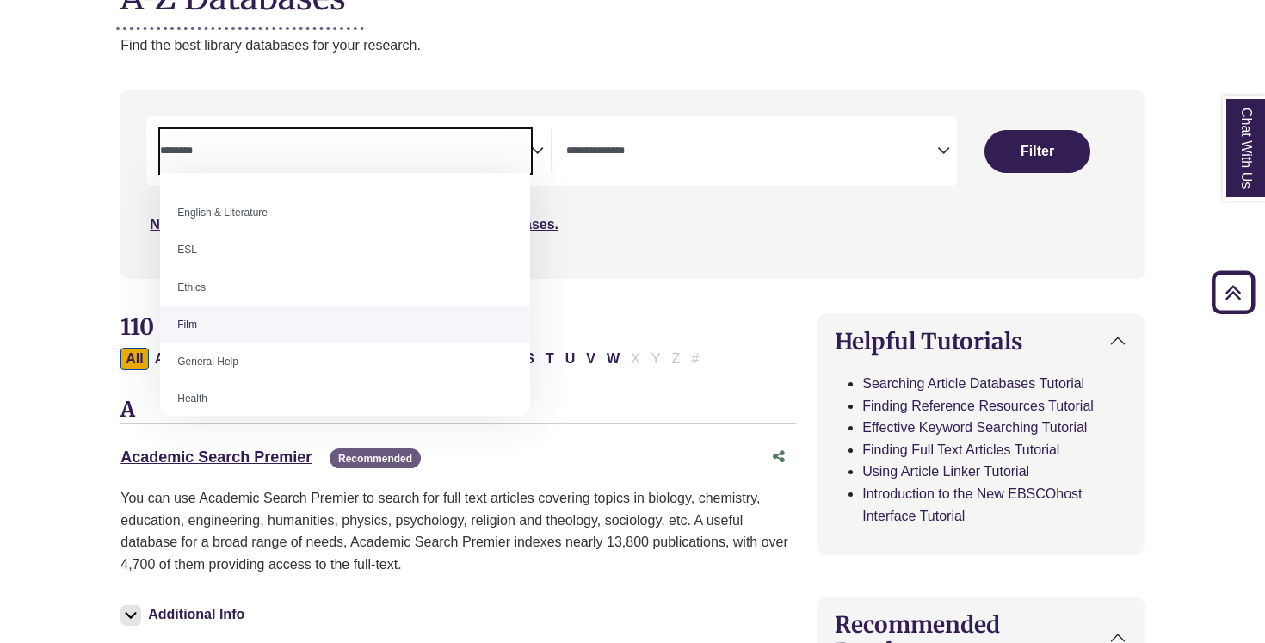
scroll to position [600, 0]
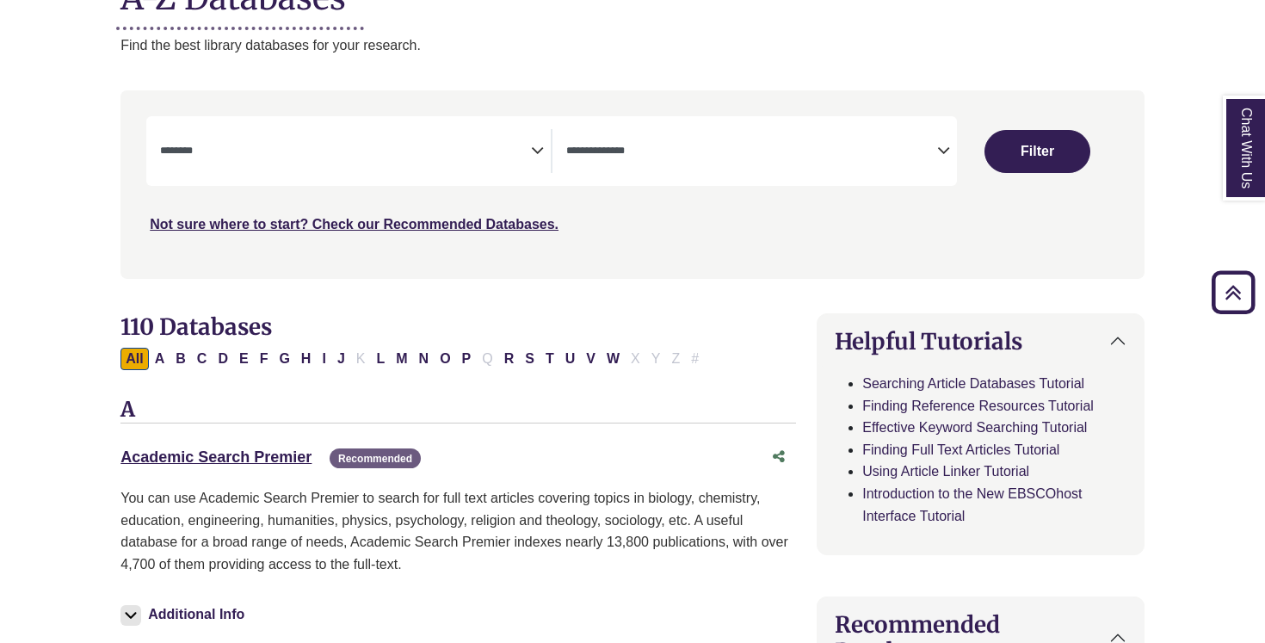
click at [640, 207] on div "Not sure where to start? Check our Recommended Databases." at bounding box center [510, 218] width 729 height 36
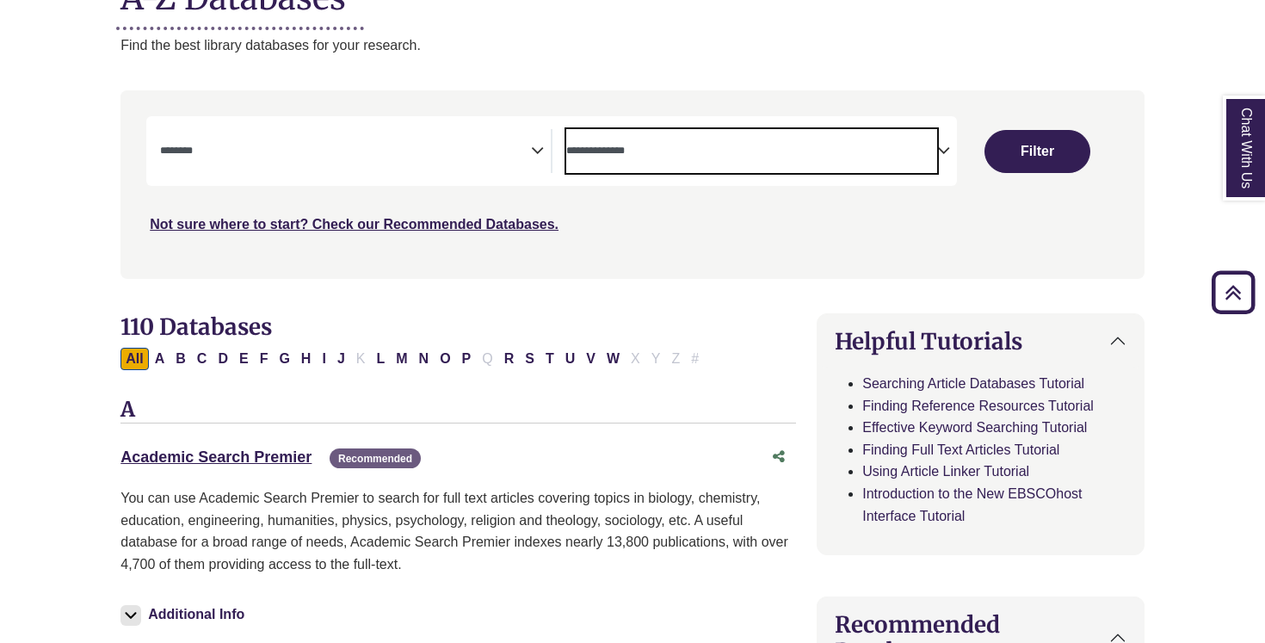
click at [652, 164] on span "Search filters" at bounding box center [751, 151] width 371 height 44
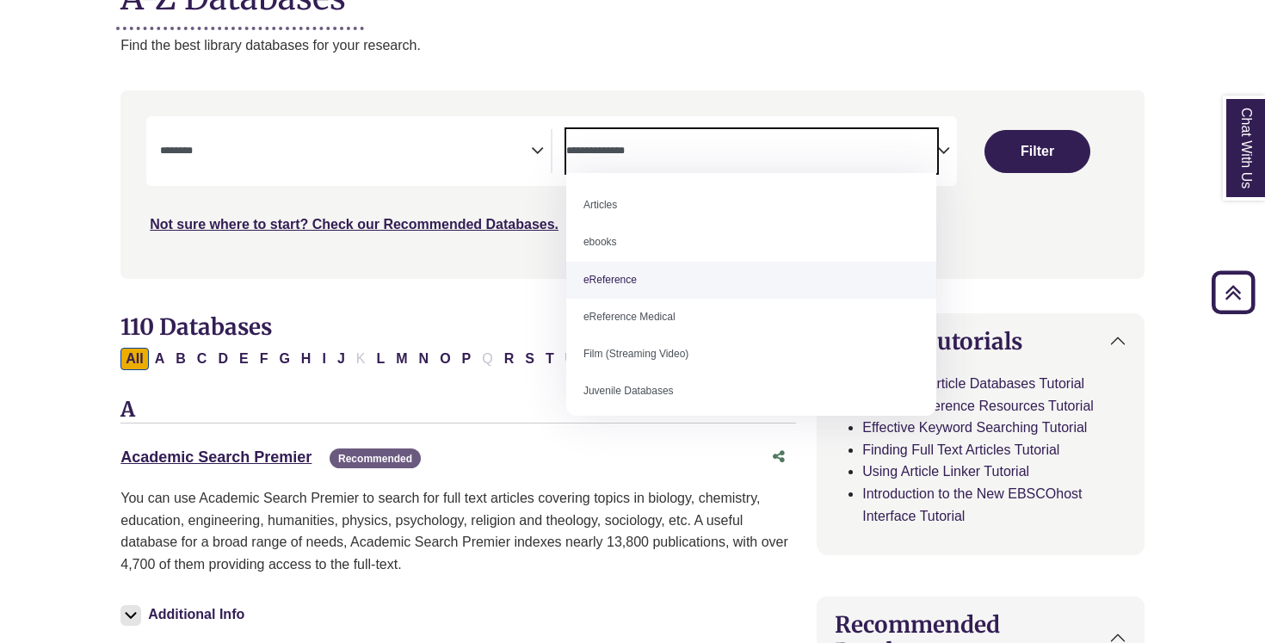
select select "*****"
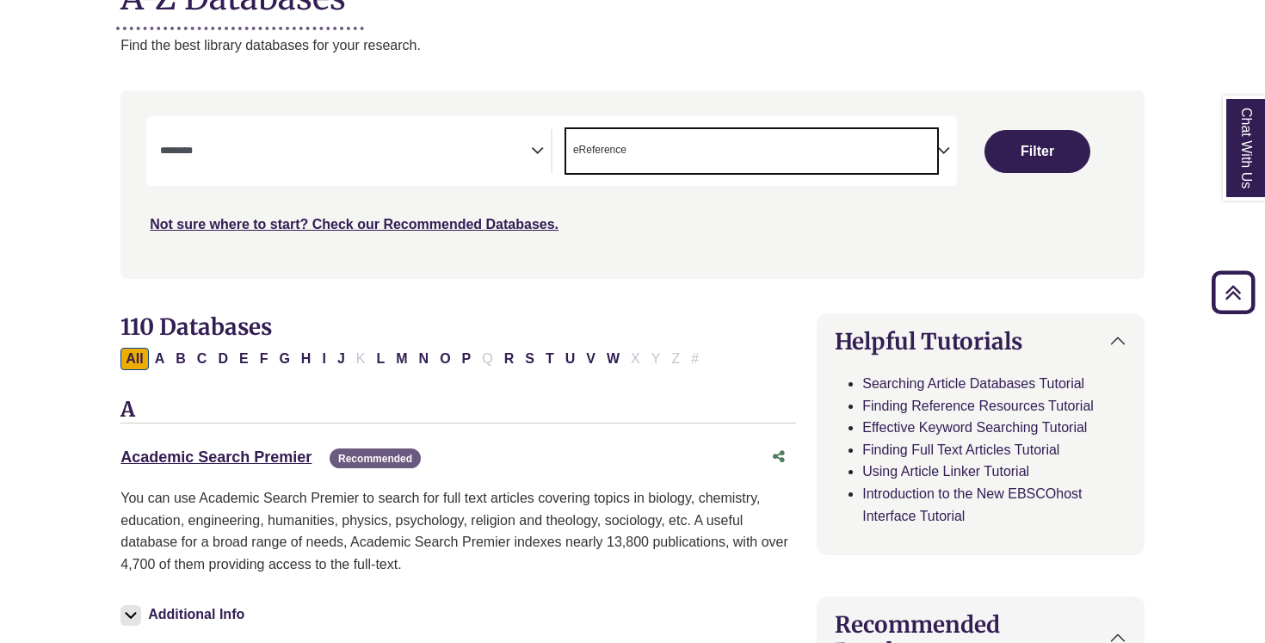
scroll to position [34, 0]
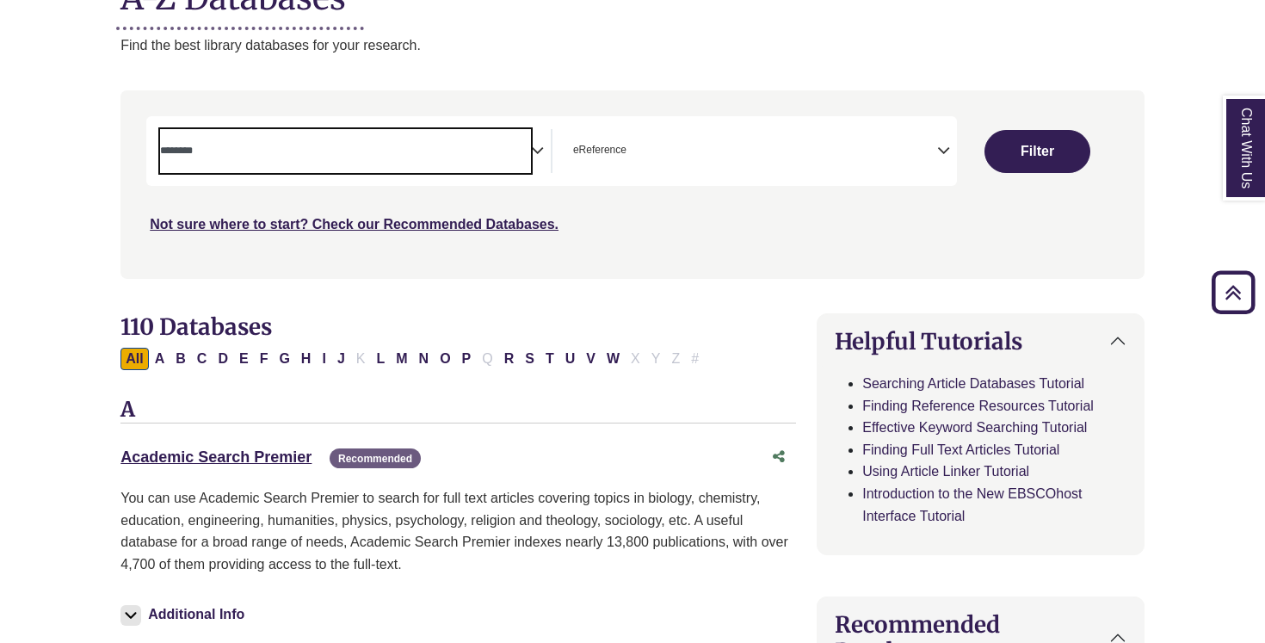
click at [491, 136] on span "Search filters" at bounding box center [345, 151] width 371 height 44
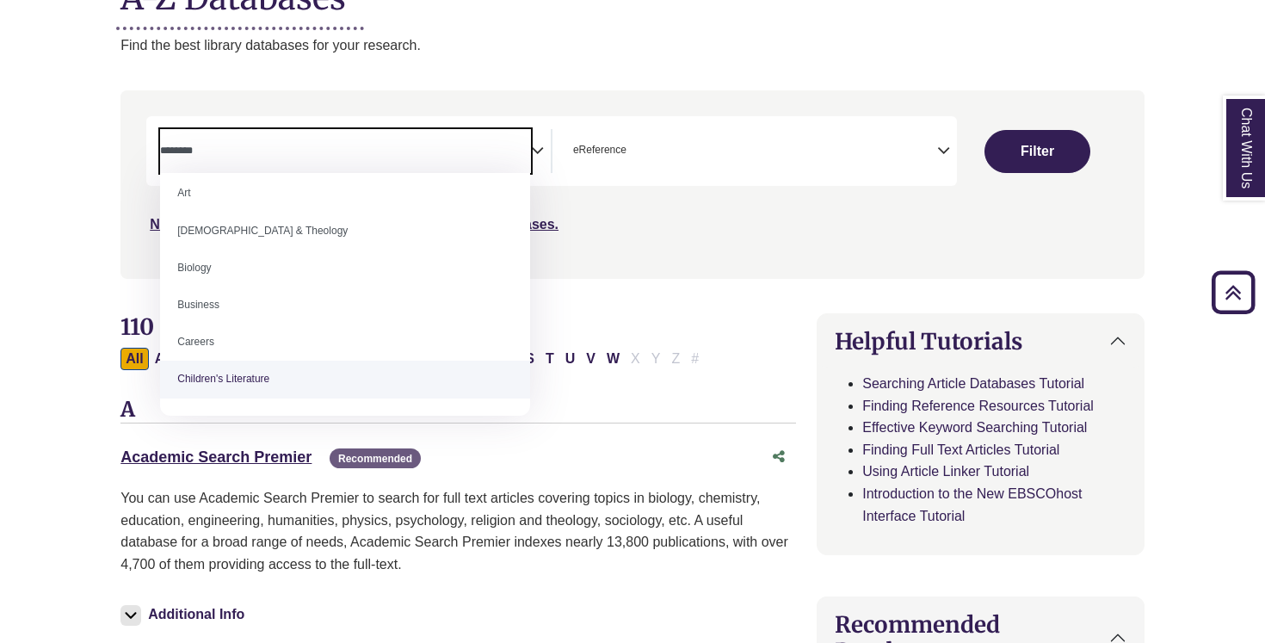
scroll to position [0, 0]
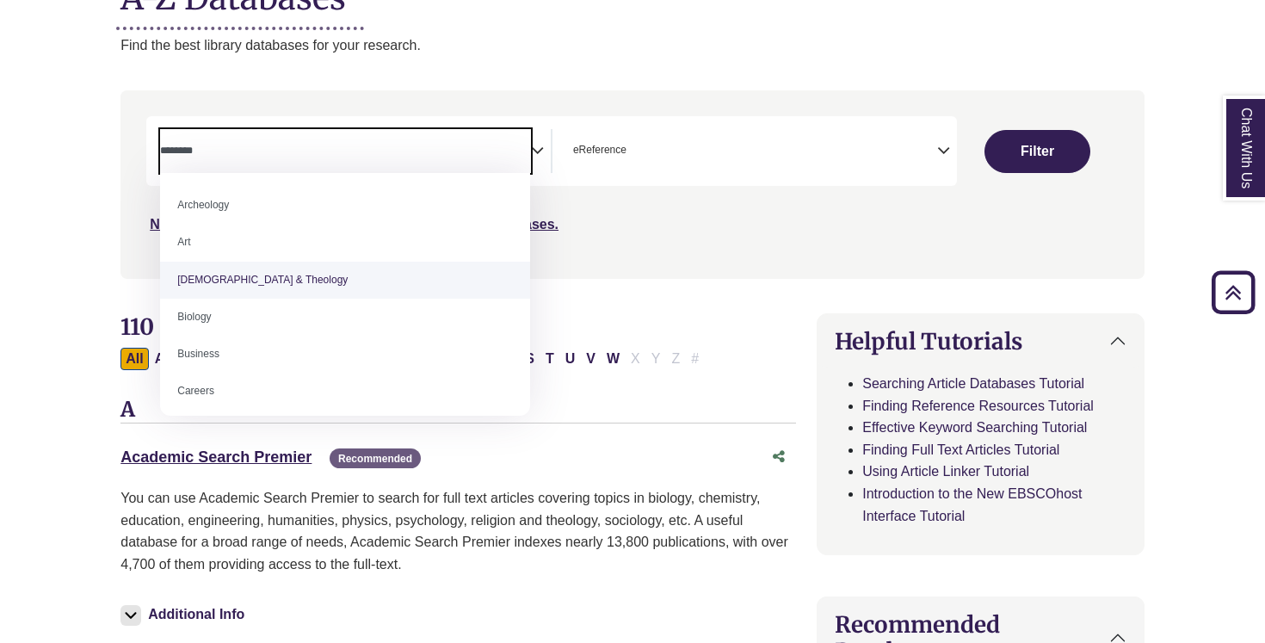
select select "*****"
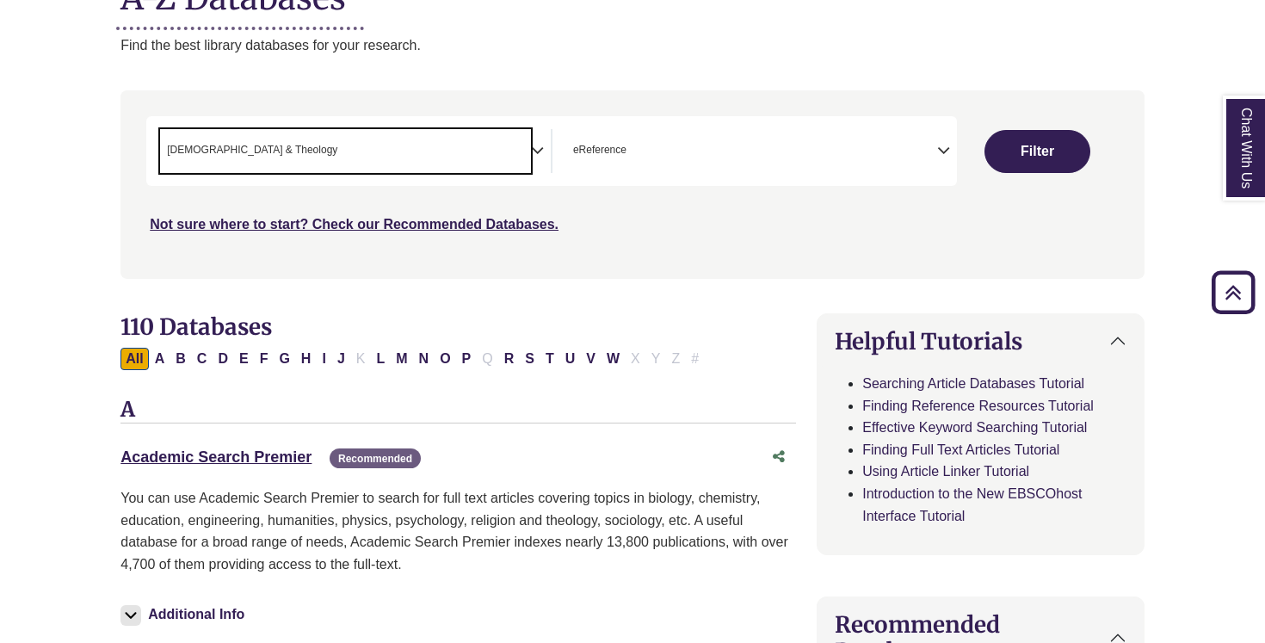
scroll to position [34, 0]
click at [1048, 161] on button "Filter" at bounding box center [1038, 151] width 106 height 43
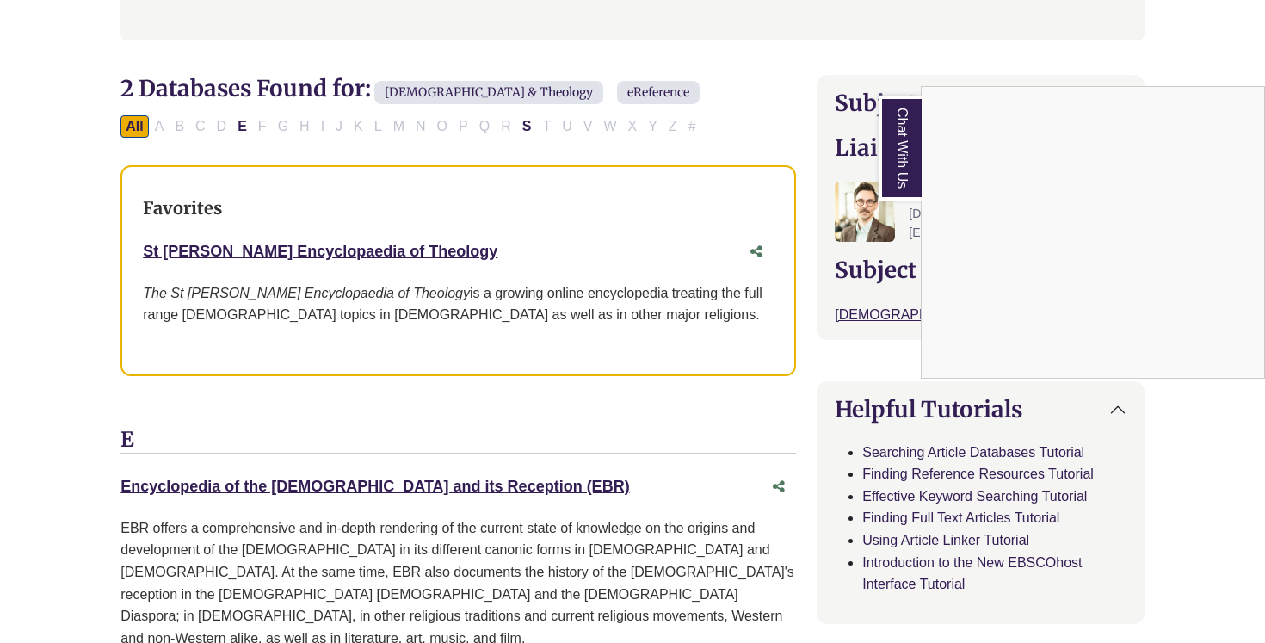
scroll to position [493, 0]
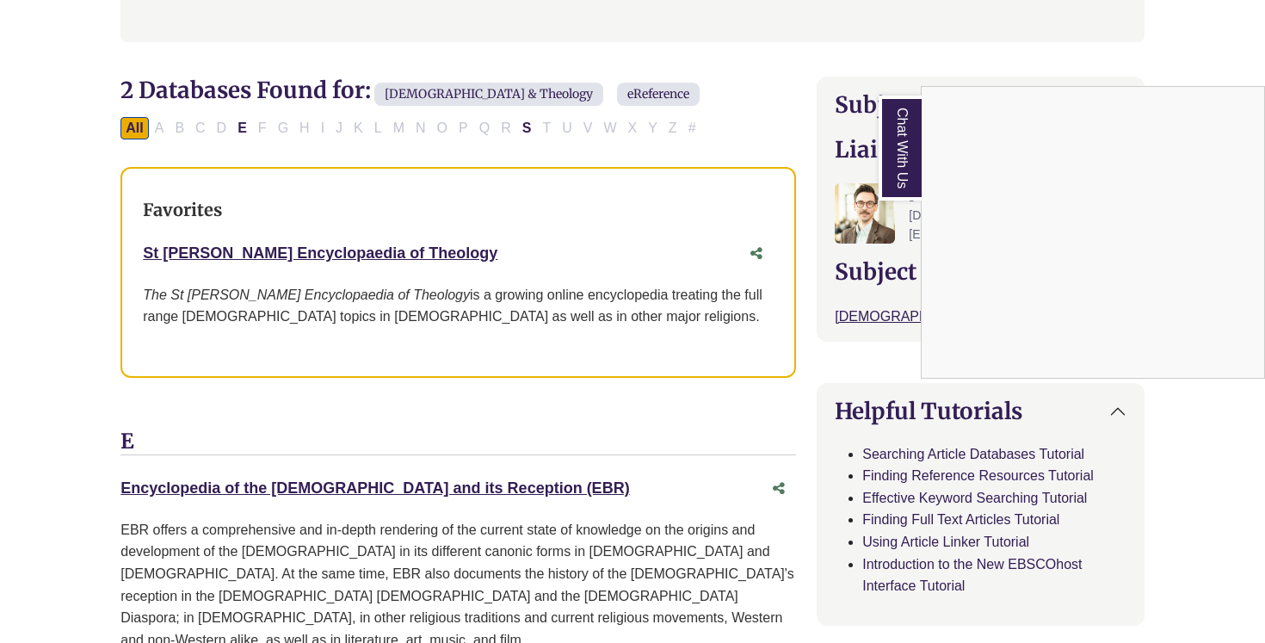
click at [1029, 41] on div "Chat With Us" at bounding box center [632, 321] width 1265 height 643
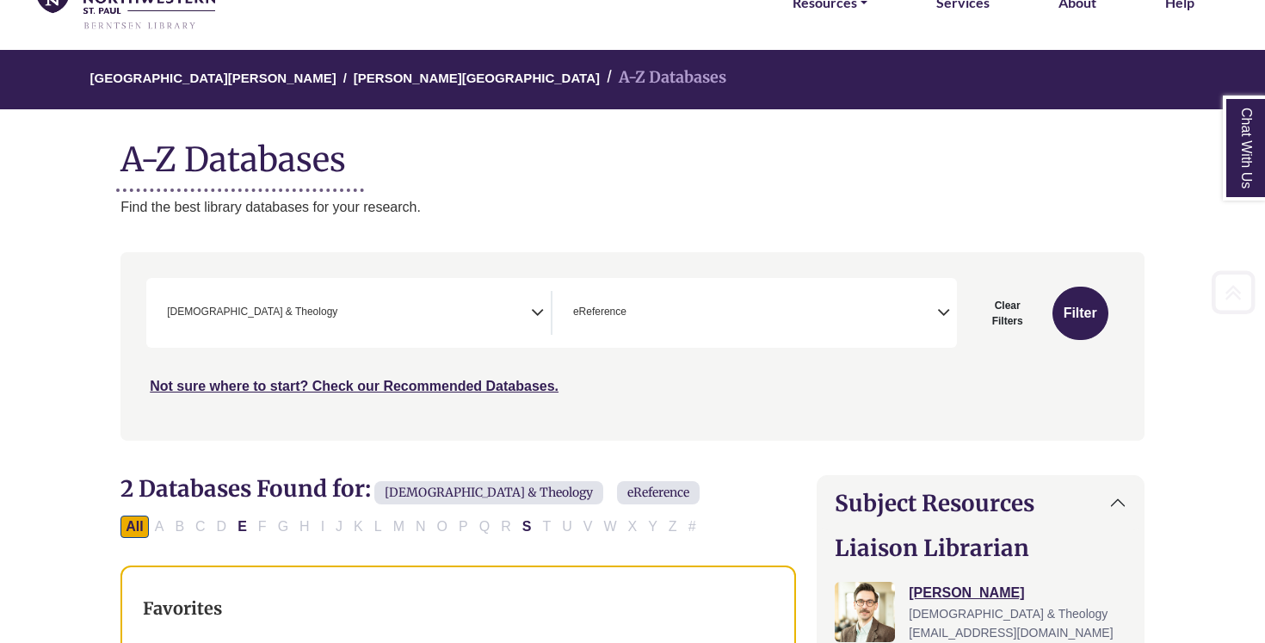
scroll to position [120, 0]
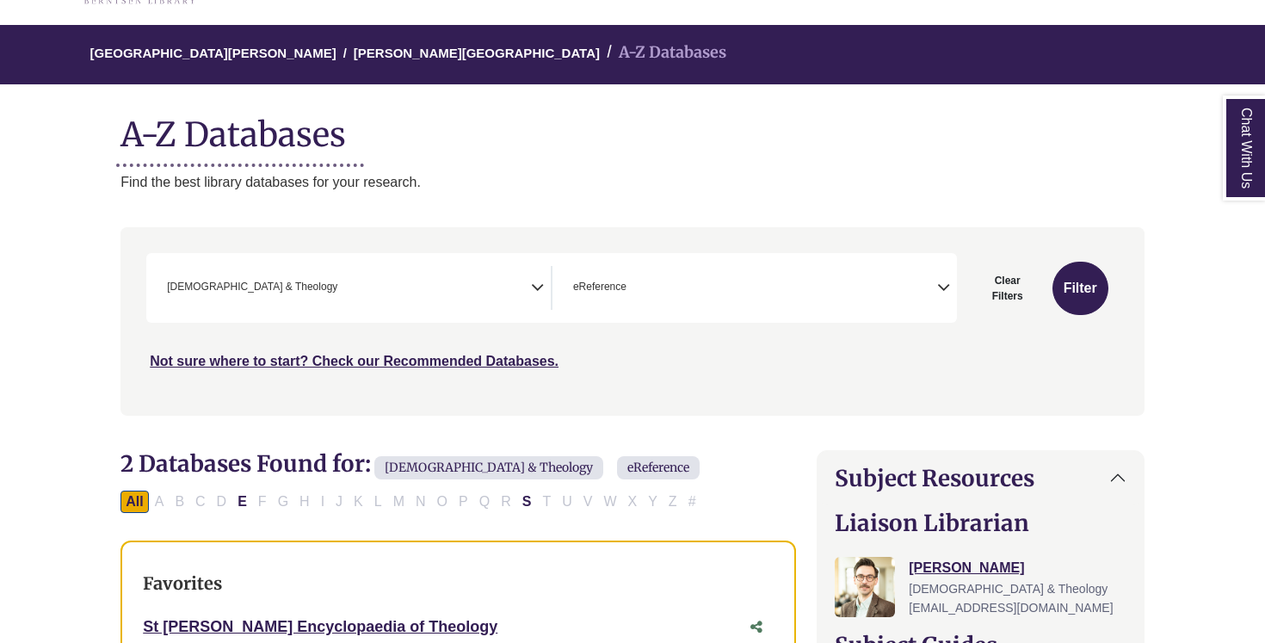
click at [673, 300] on span "× eReference" at bounding box center [751, 288] width 371 height 44
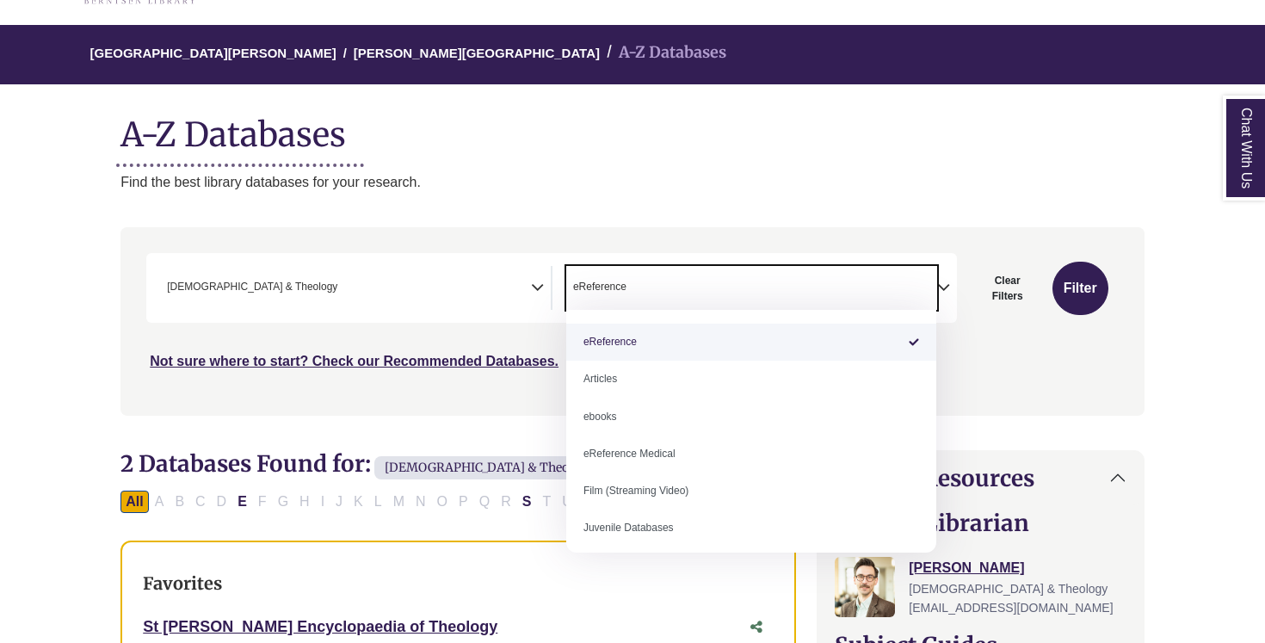
click at [441, 283] on span "× Bible & Theology" at bounding box center [345, 288] width 371 height 44
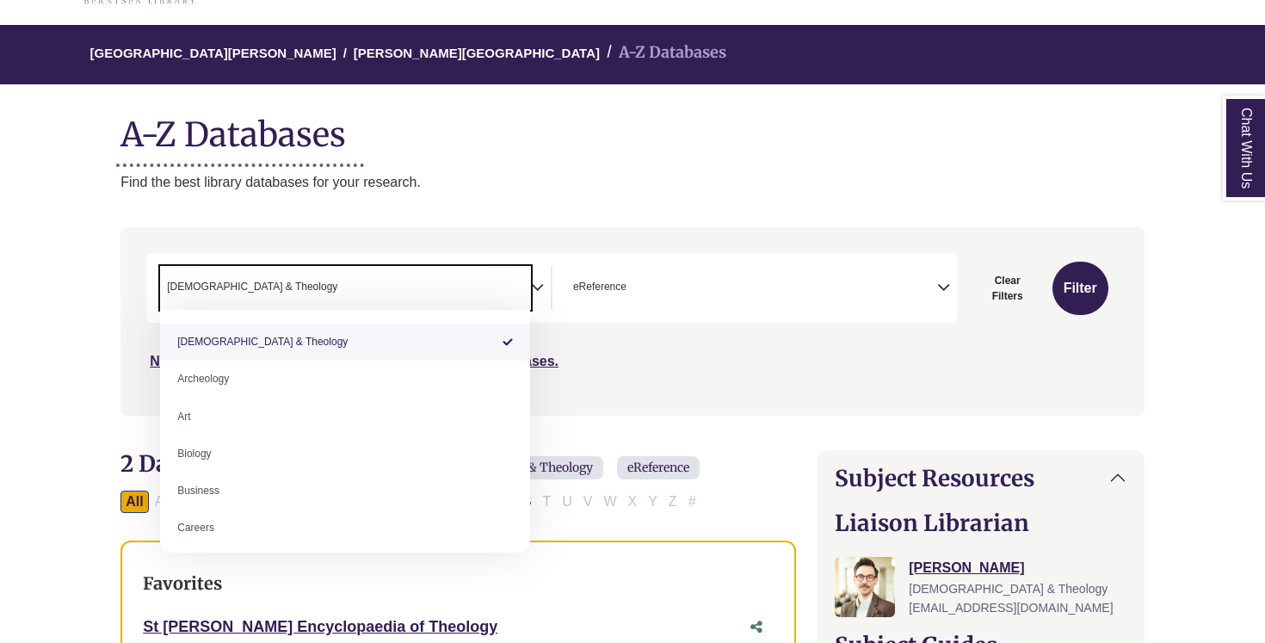
click at [441, 283] on span "× Bible & Theology" at bounding box center [345, 288] width 371 height 44
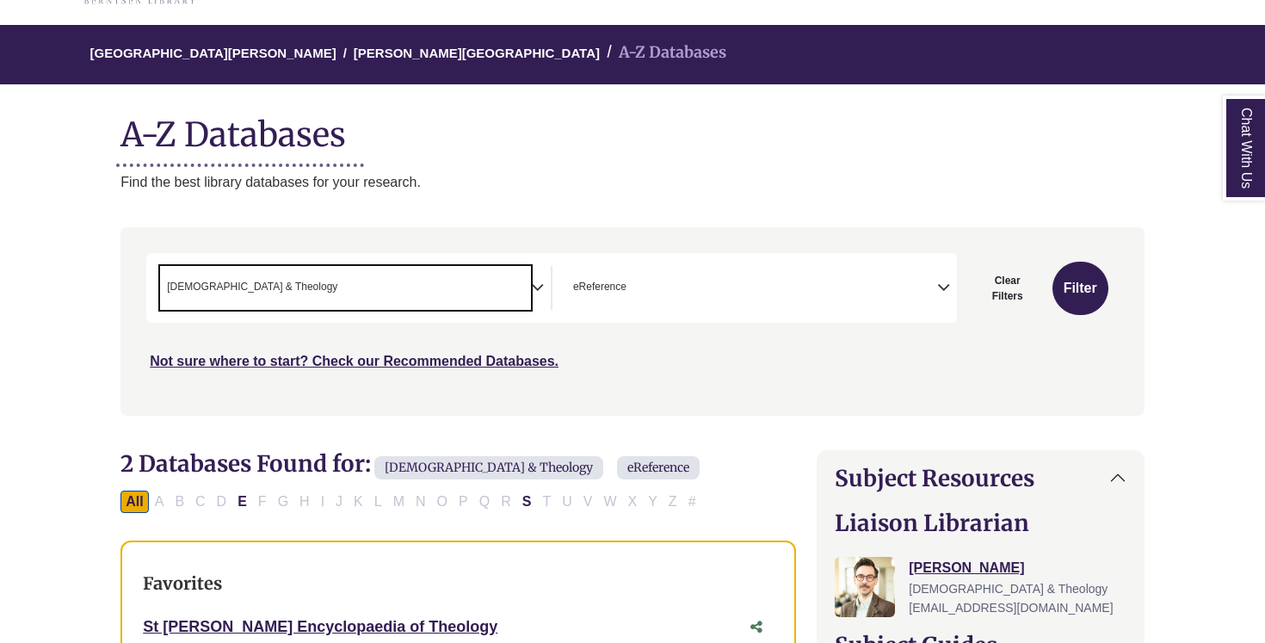
click at [432, 276] on span "× Bible & Theology" at bounding box center [345, 288] width 371 height 44
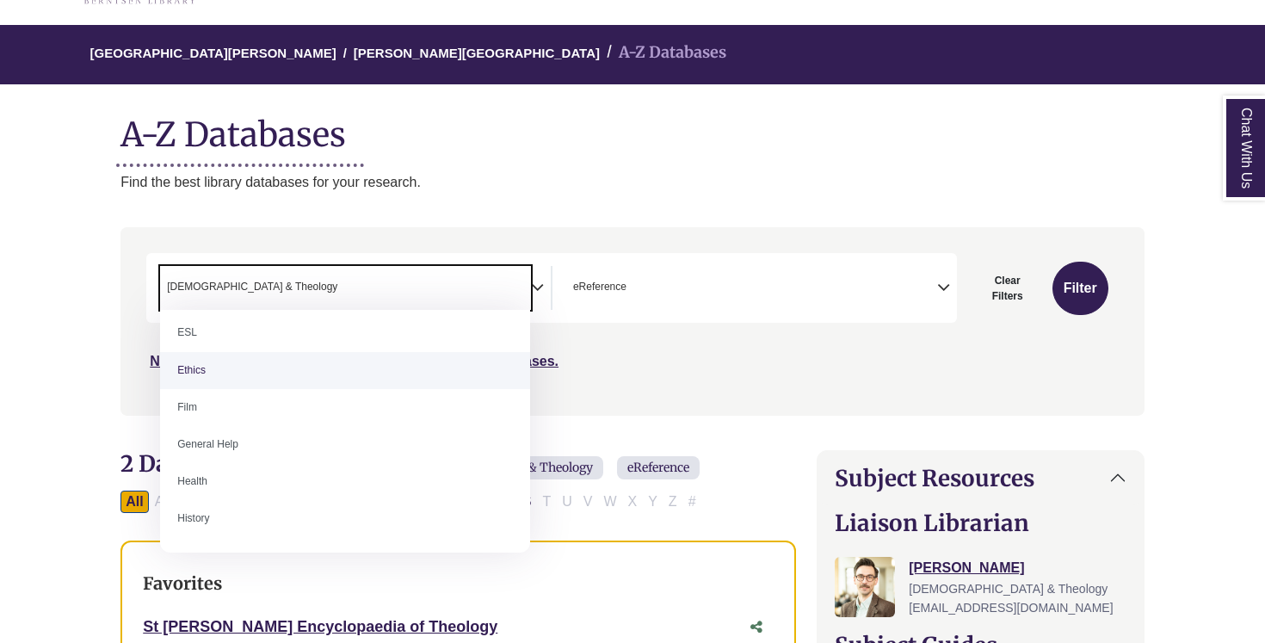
scroll to position [654, 0]
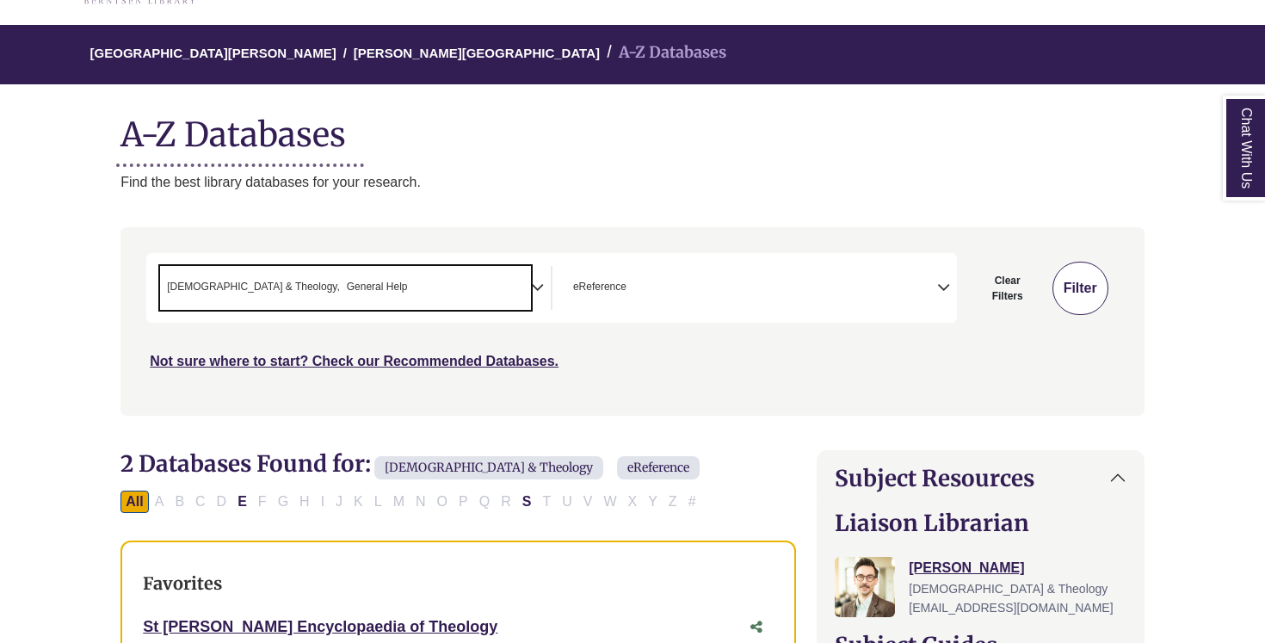
click at [1092, 288] on button "Filter" at bounding box center [1081, 288] width 56 height 53
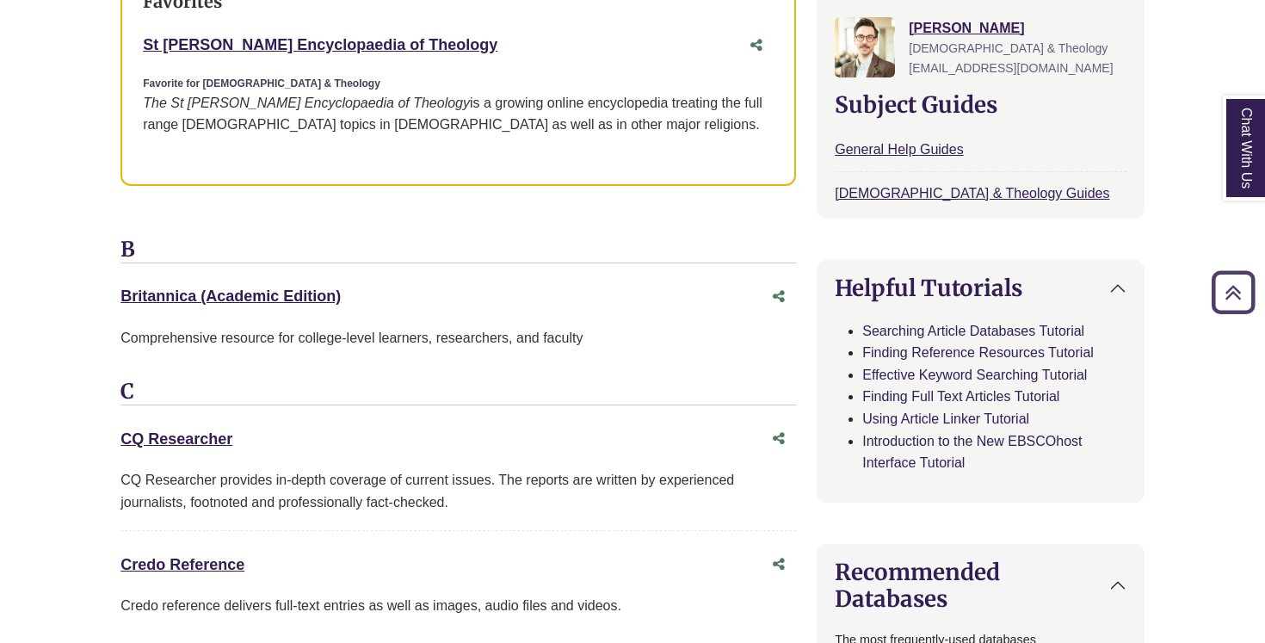
scroll to position [751, 0]
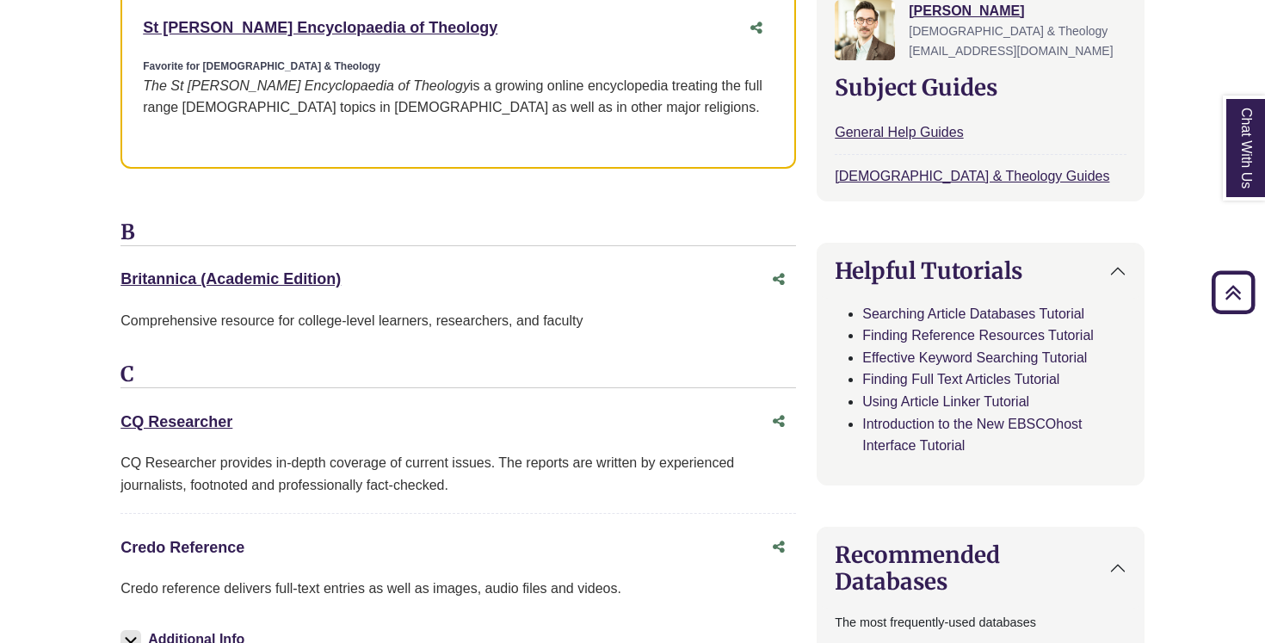
click at [222, 539] on link "Credo Reference This link opens in a new window" at bounding box center [183, 547] width 124 height 17
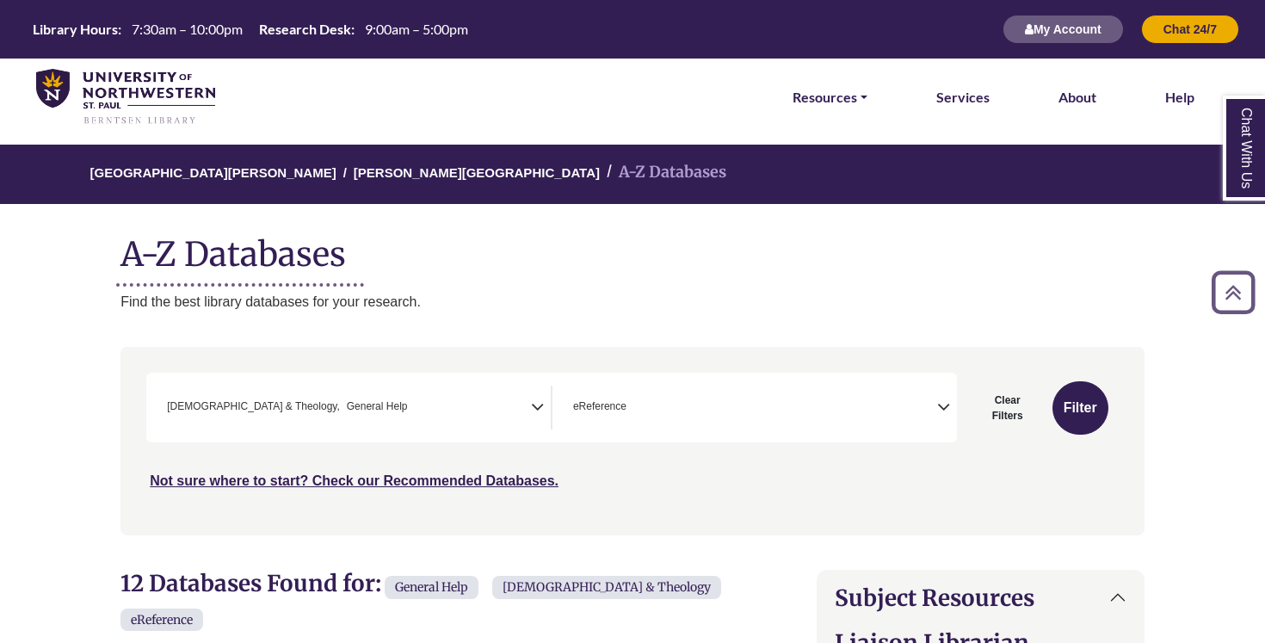
scroll to position [0, 1]
click at [632, 431] on div "**********" at bounding box center [550, 408] width 810 height 70
click at [958, 407] on div "Clear Filters Filter" at bounding box center [1037, 408] width 162 height 70
click at [945, 407] on icon "Search filters" at bounding box center [943, 405] width 13 height 26
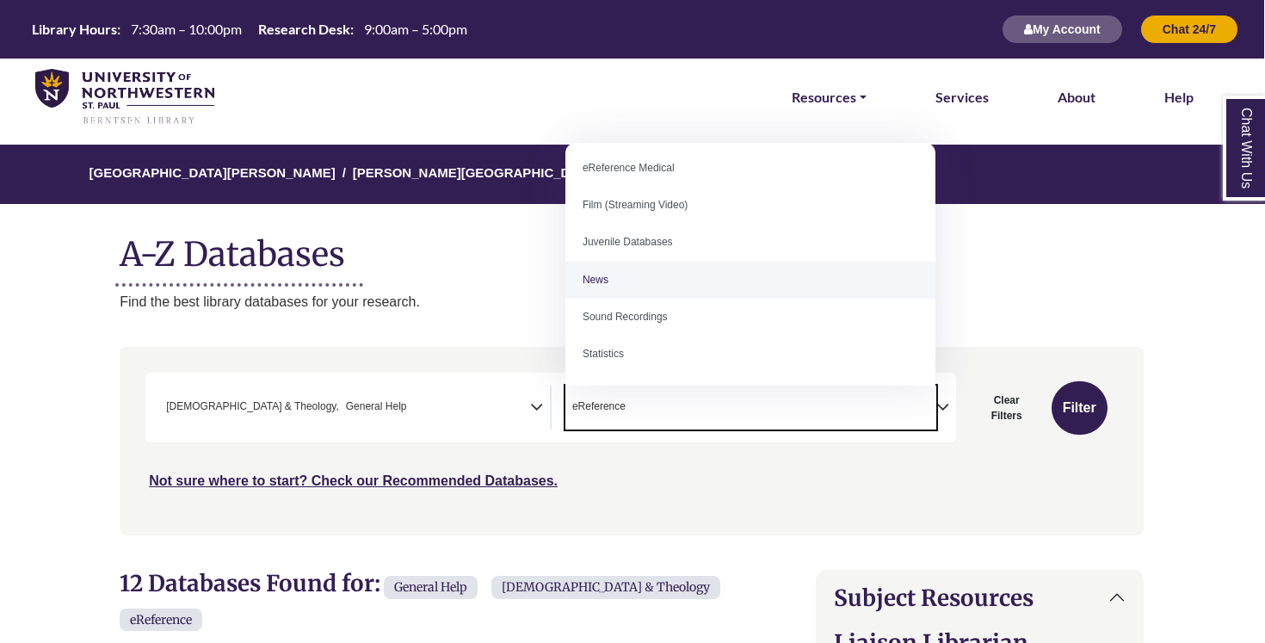
scroll to position [26, 1]
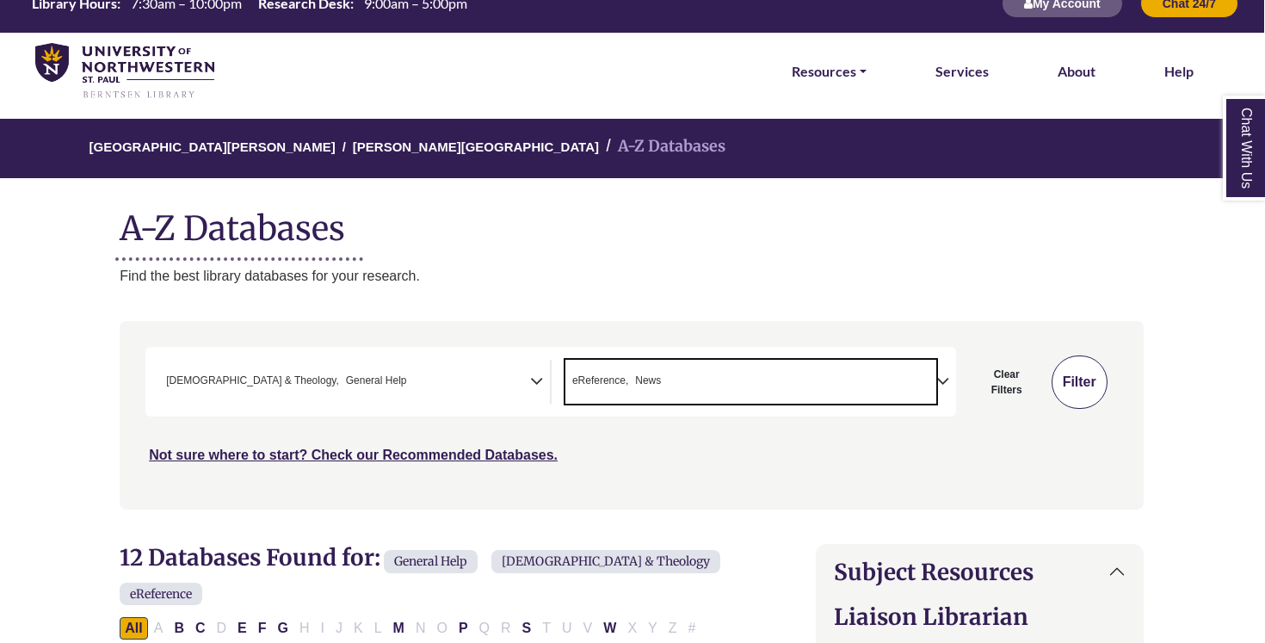
click at [1079, 389] on button "Filter" at bounding box center [1080, 382] width 56 height 53
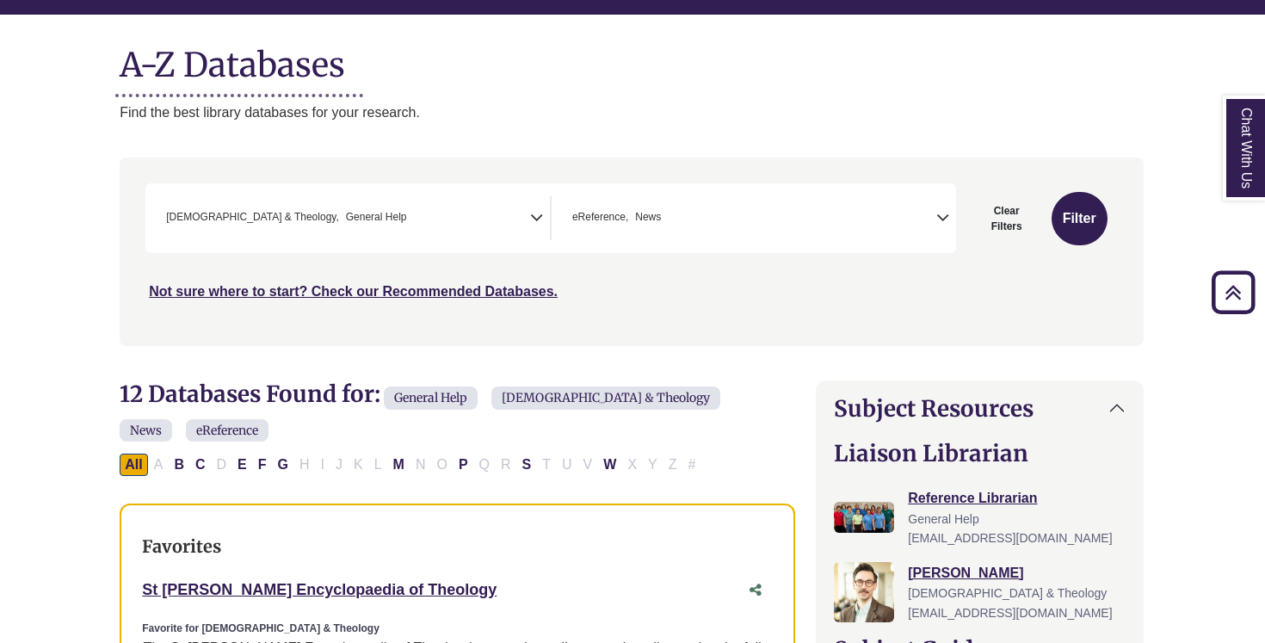
scroll to position [126, 1]
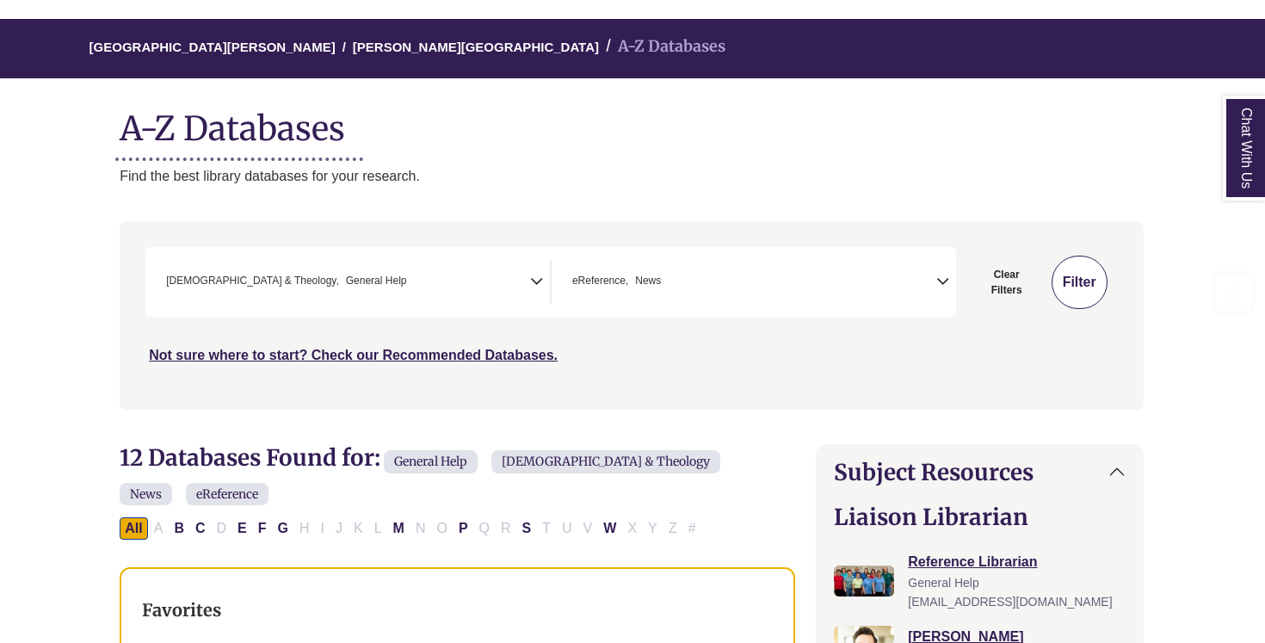
click at [1073, 287] on button "Filter" at bounding box center [1080, 282] width 56 height 53
click at [852, 306] on div "**********" at bounding box center [550, 282] width 810 height 70
click at [804, 280] on span "× eReference × News" at bounding box center [751, 282] width 371 height 44
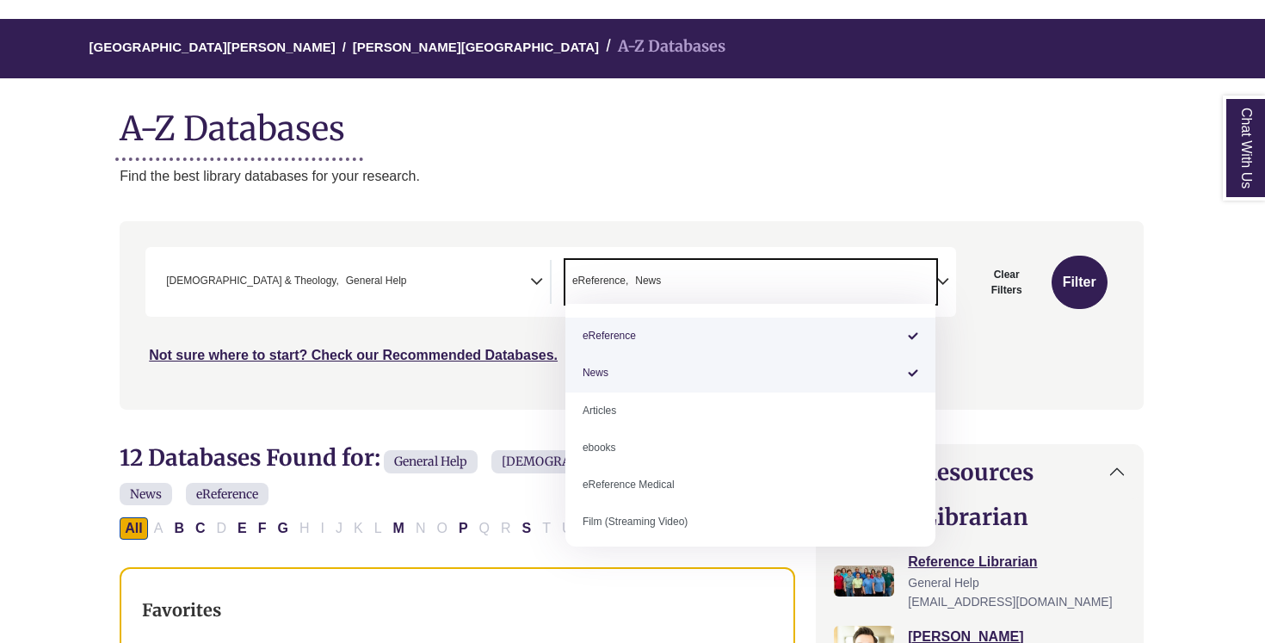
select select "*****"
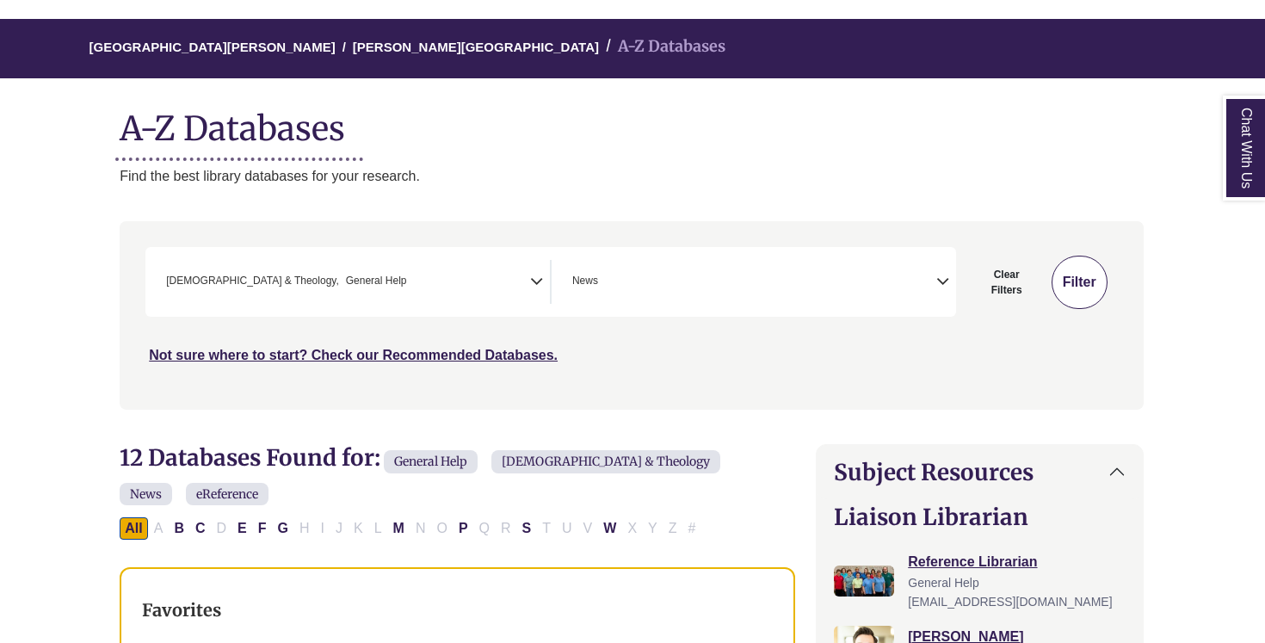
click at [1079, 257] on button "Filter" at bounding box center [1080, 282] width 56 height 53
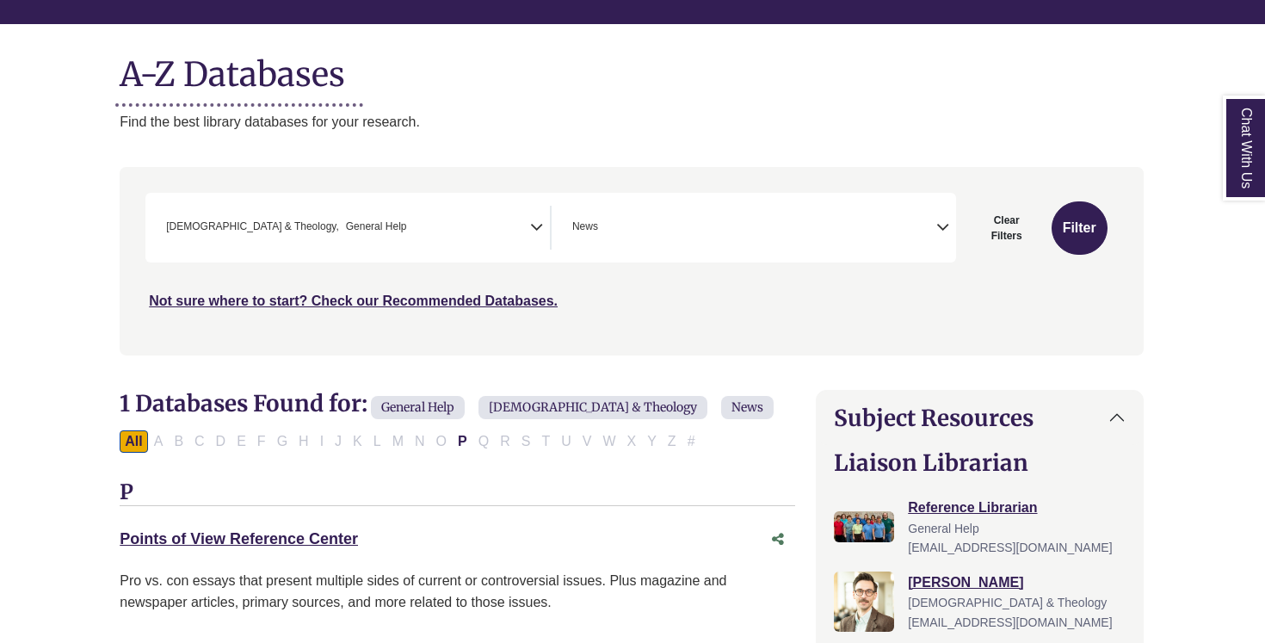
scroll to position [0, 1]
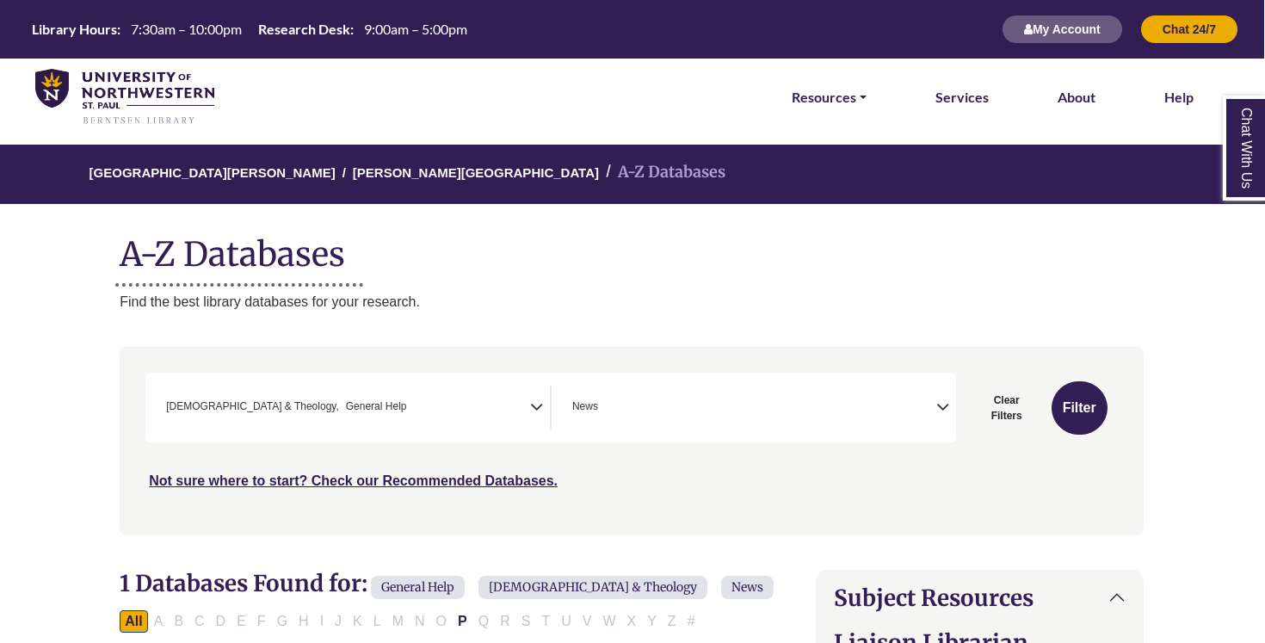
click at [150, 108] on img at bounding box center [124, 97] width 179 height 57
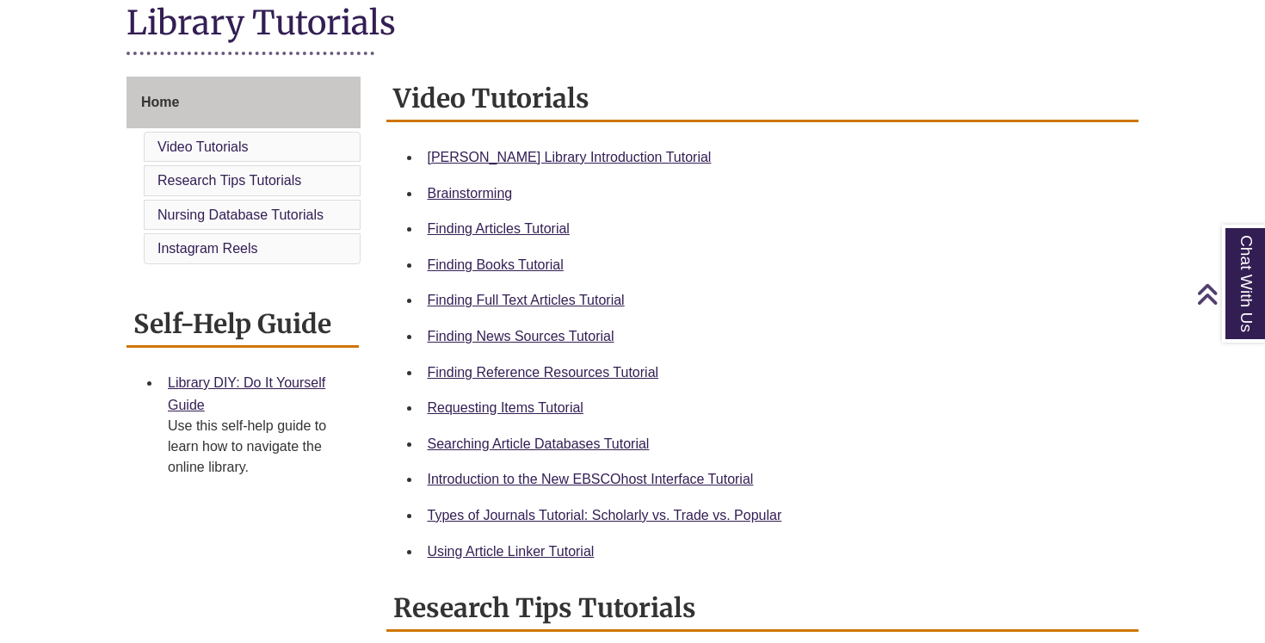
scroll to position [421, 0]
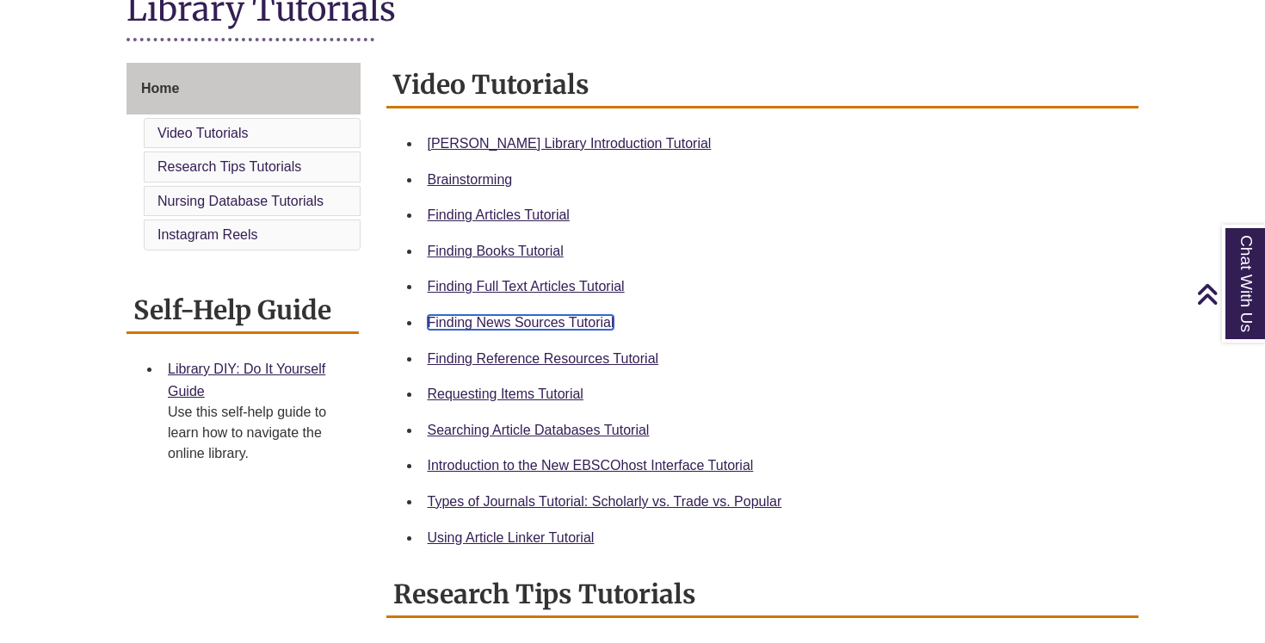
click at [539, 327] on link "Finding News Sources Tutorial" at bounding box center [521, 322] width 187 height 15
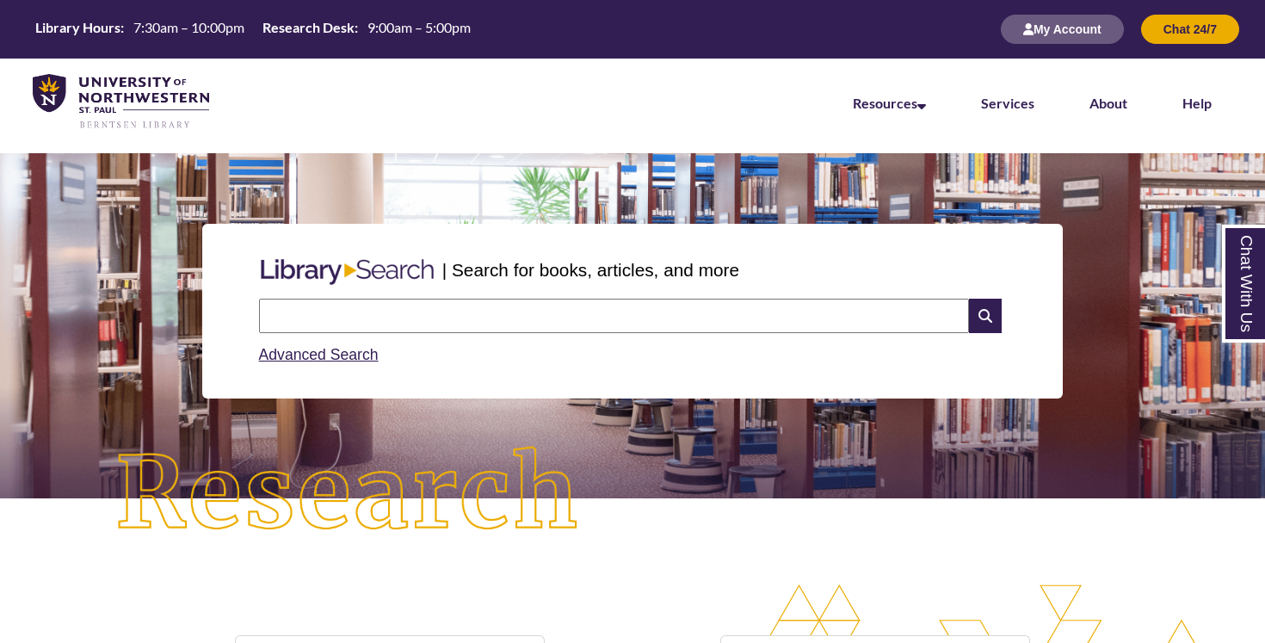
click at [447, 309] on input "text" at bounding box center [614, 316] width 710 height 34
type input "**********"
